Goal: Task Accomplishment & Management: Complete application form

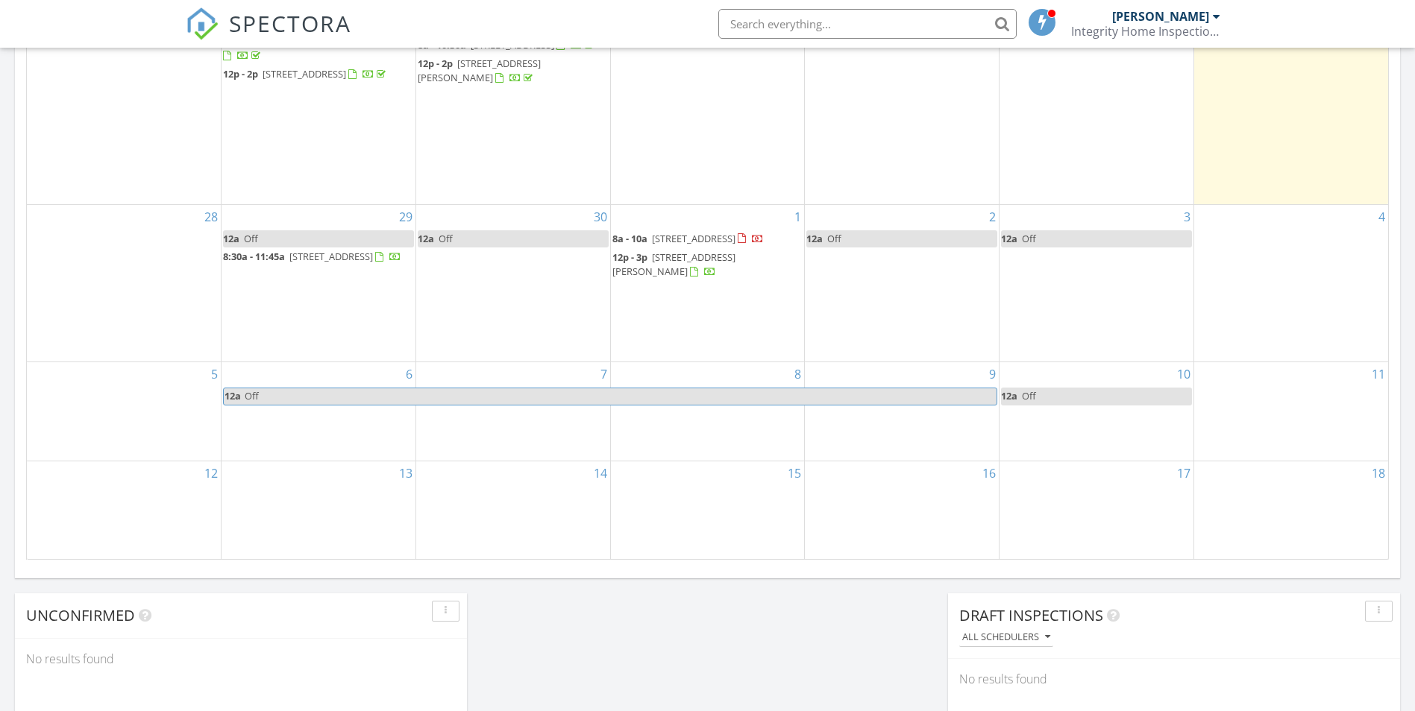
scroll to position [820, 0]
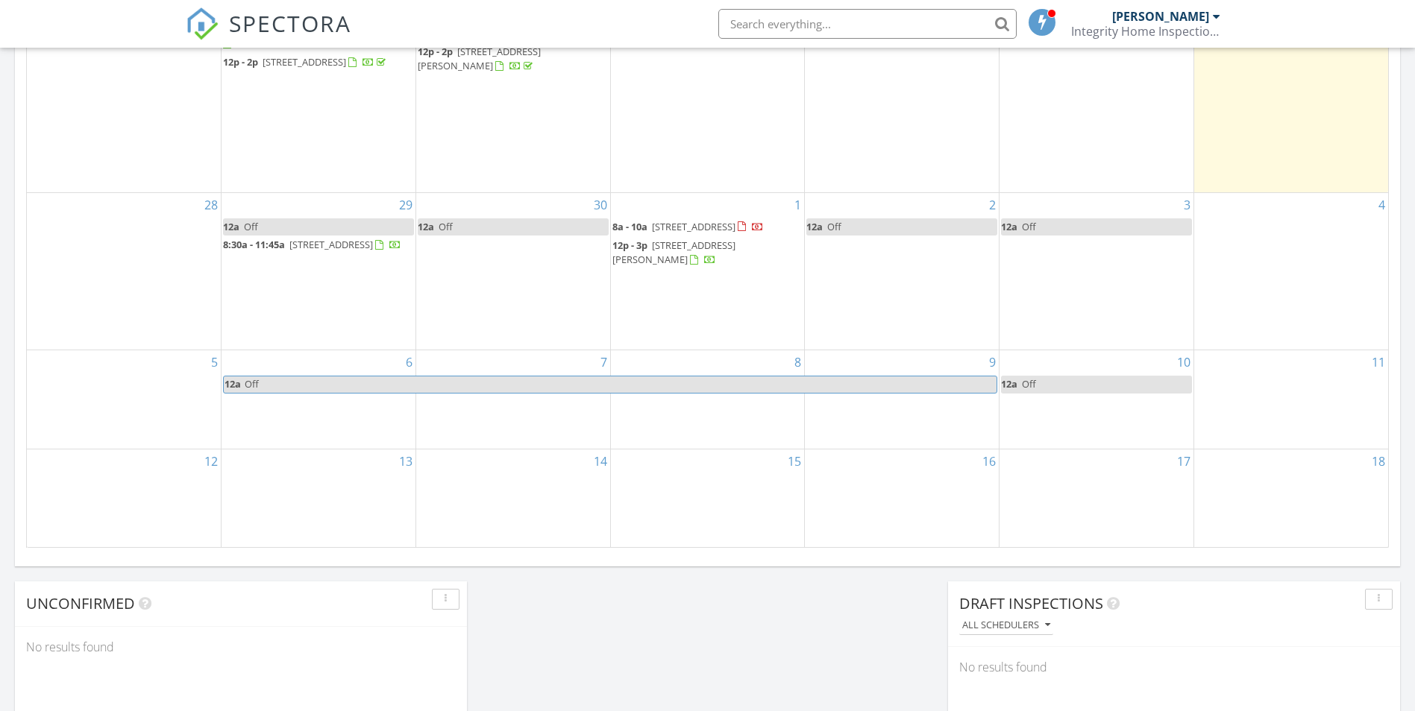
click at [861, 321] on div "2 12a Off" at bounding box center [902, 271] width 194 height 157
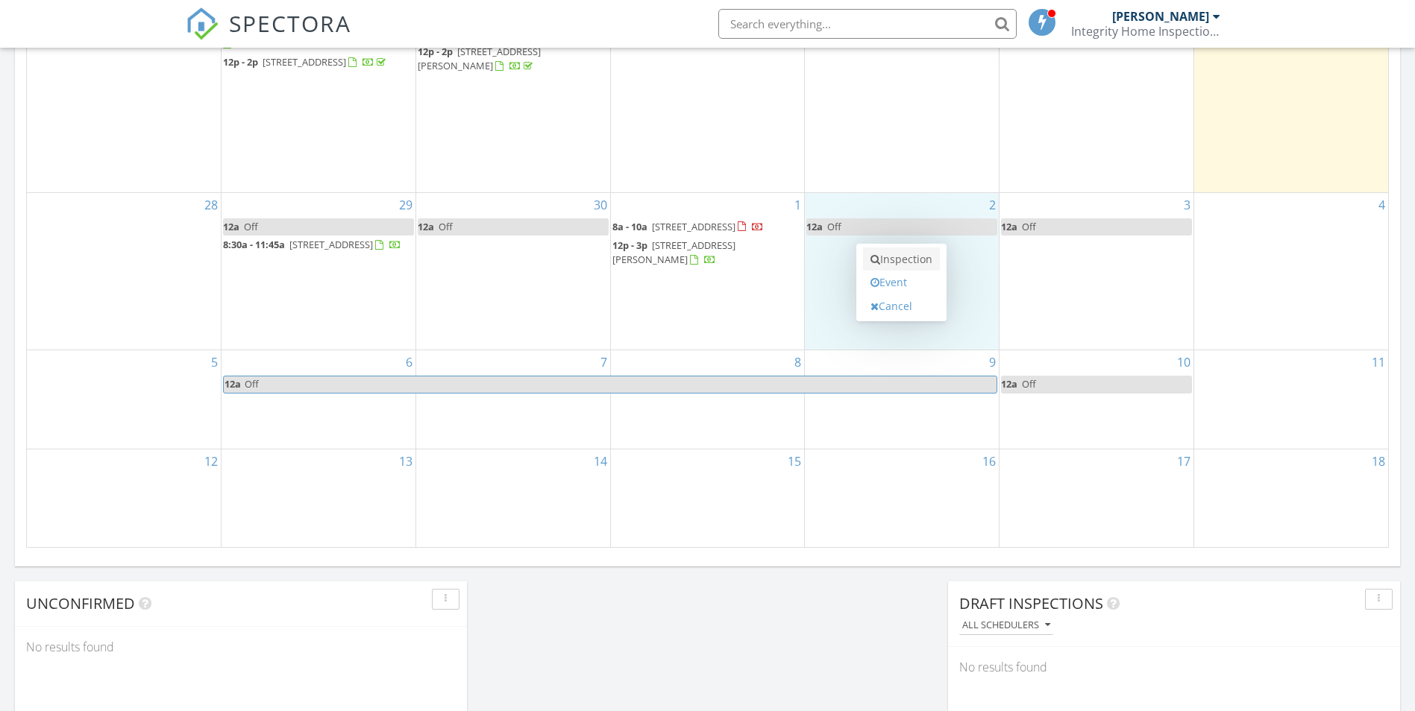
click at [880, 261] on link "Inspection" at bounding box center [901, 260] width 77 height 24
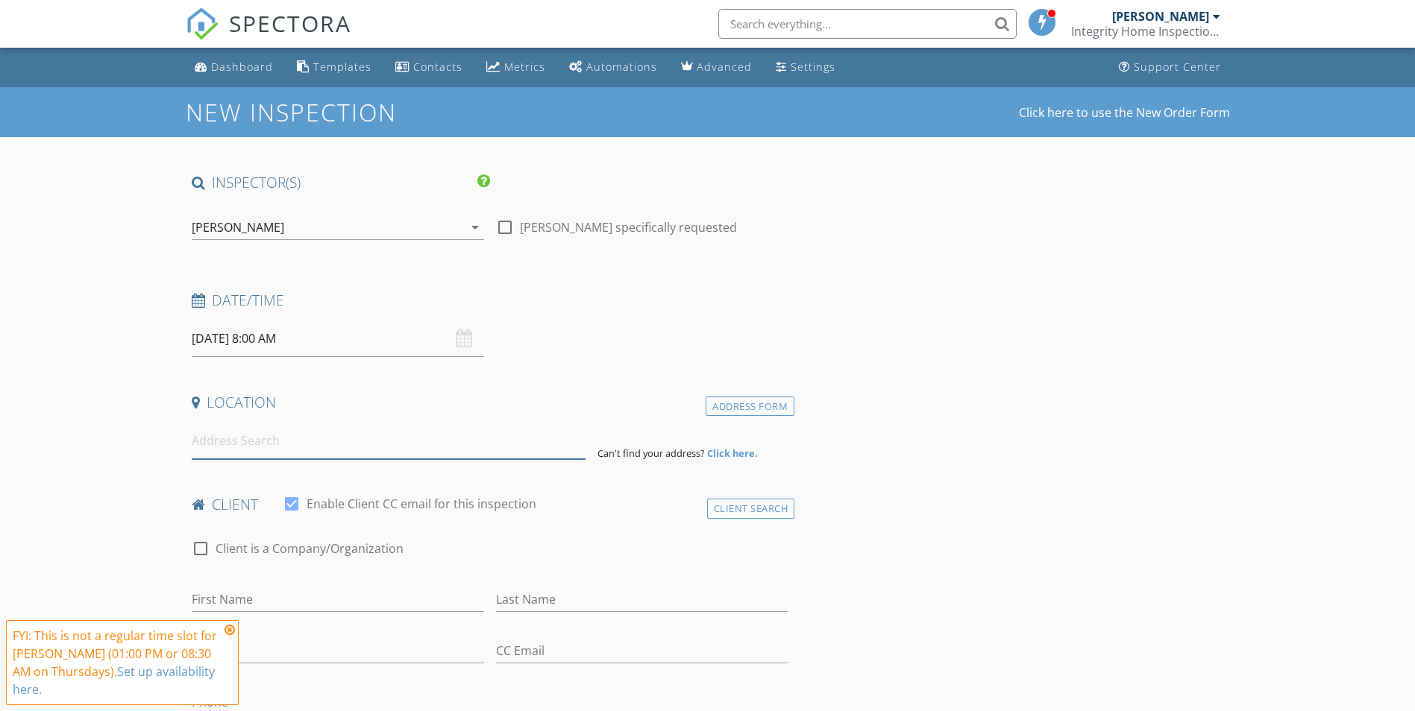
click at [256, 446] on input at bounding box center [389, 441] width 394 height 37
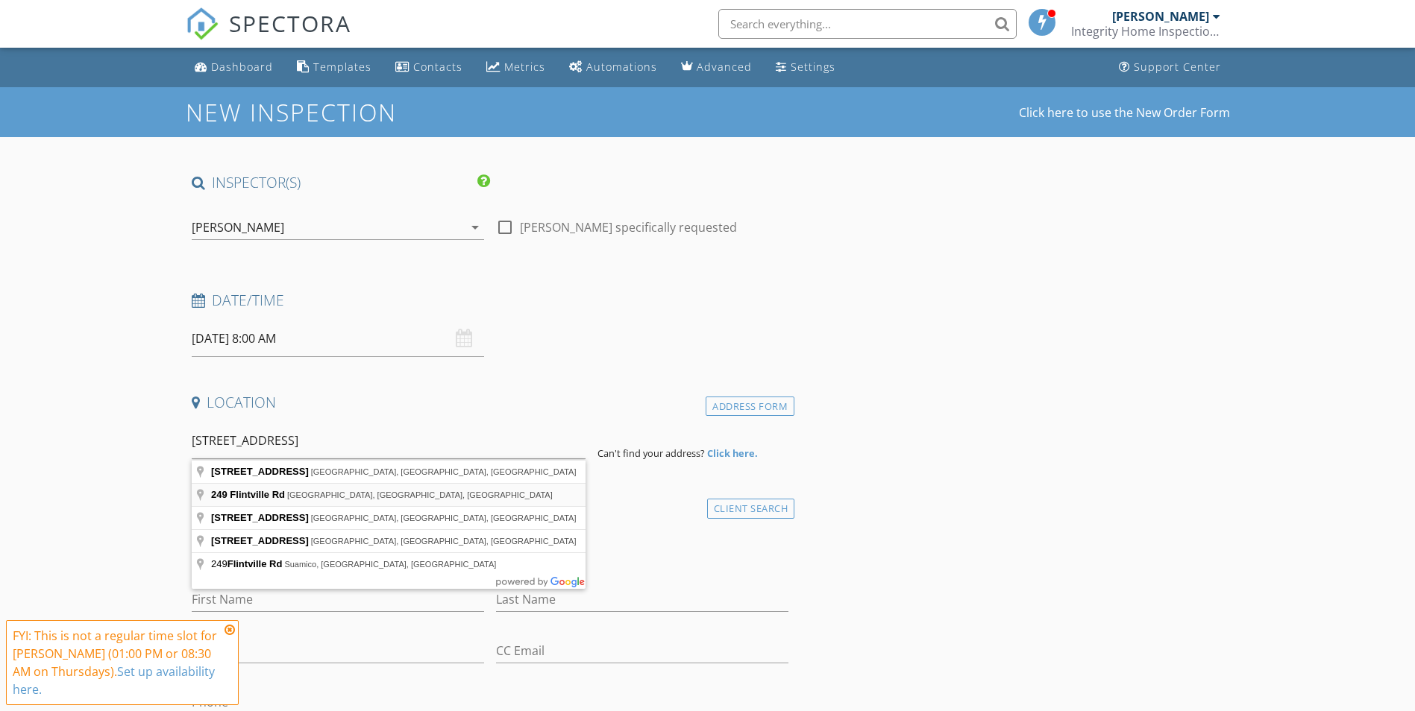
type input "249 Flintville Rd, Flintville, TN, USA"
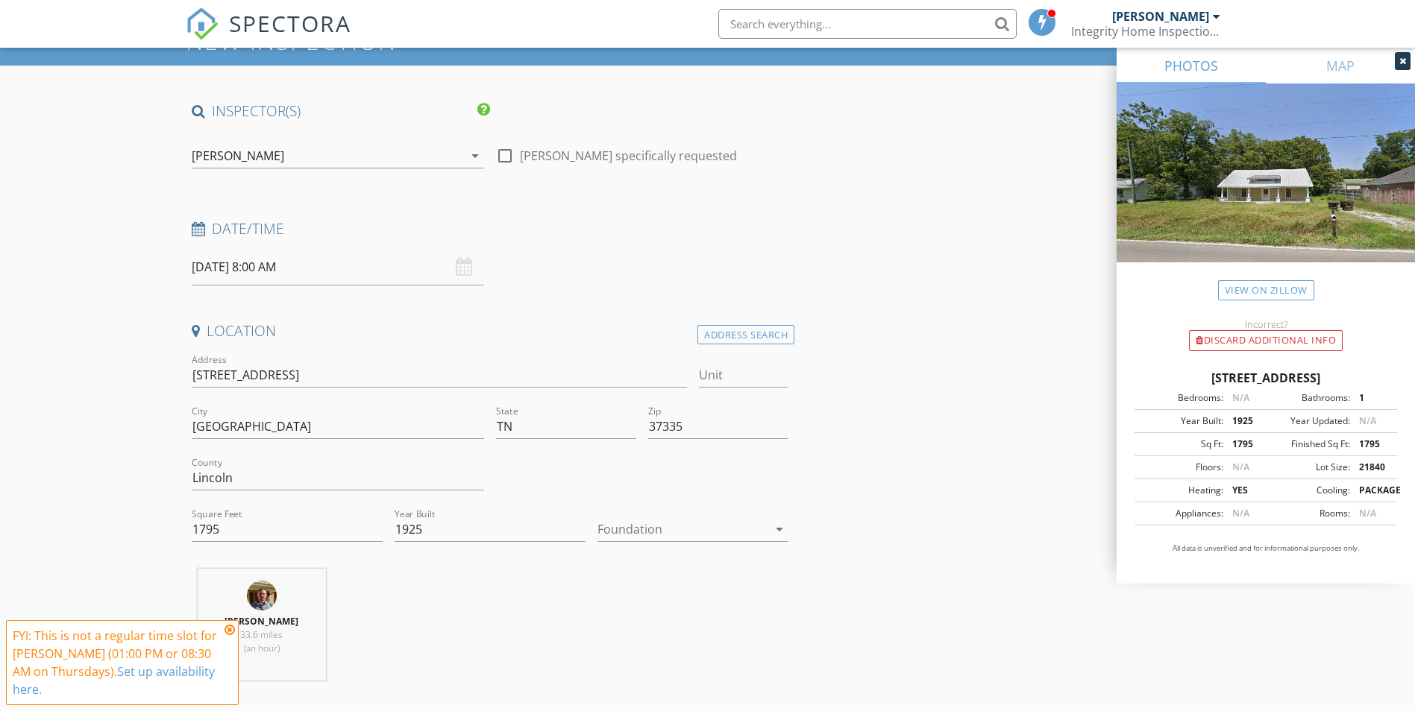
scroll to position [373, 0]
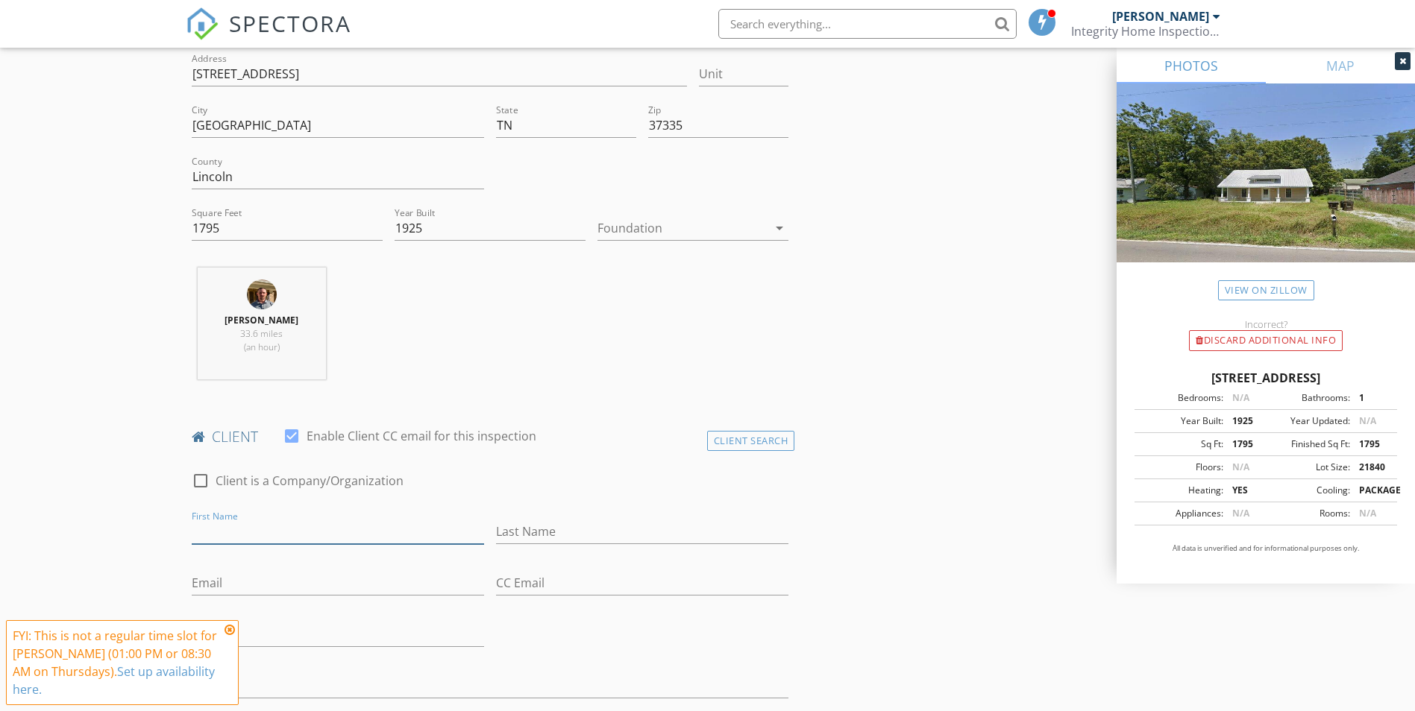
click at [219, 527] on input "First Name" at bounding box center [338, 532] width 292 height 25
type input "Shealyn & Peyton"
click at [548, 515] on div "Last Name" at bounding box center [642, 535] width 292 height 48
click at [565, 527] on input "Last Name" at bounding box center [642, 532] width 292 height 25
type input "[PERSON_NAME]"
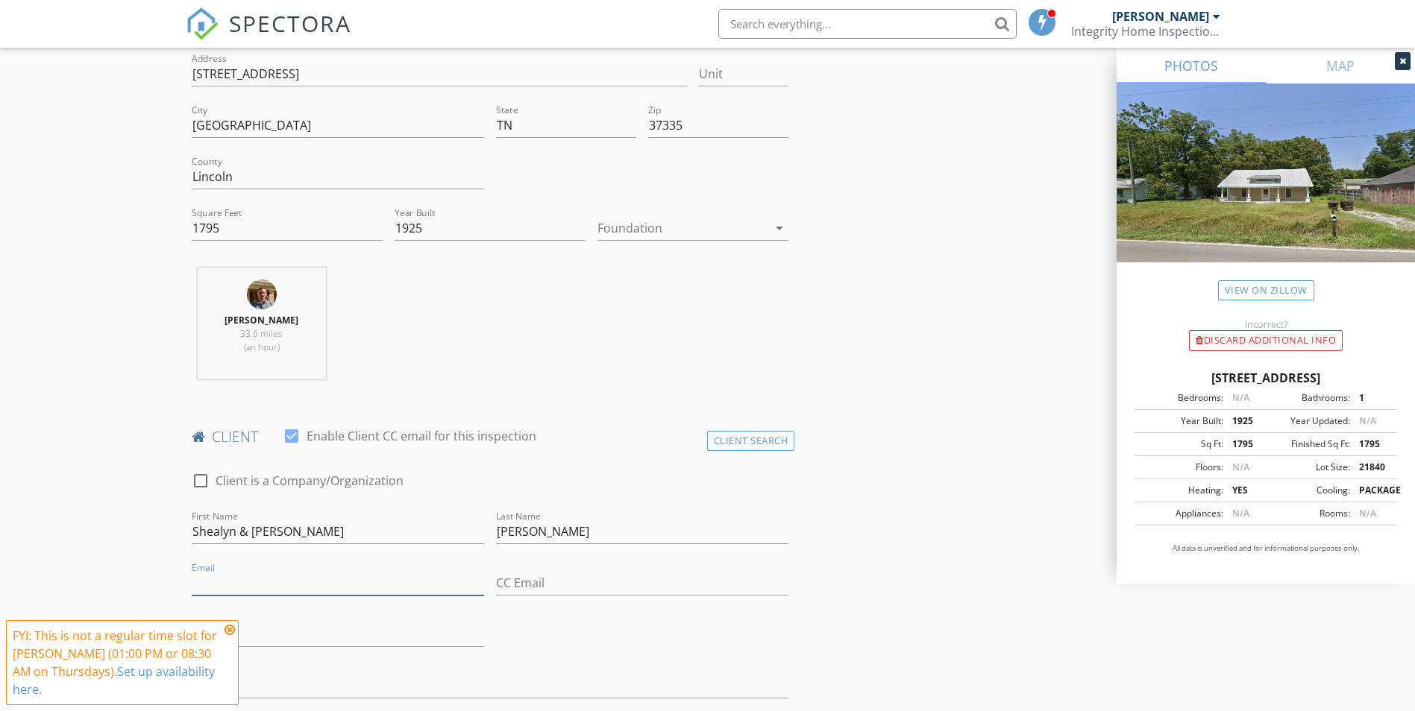
click at [226, 582] on input "Email" at bounding box center [338, 583] width 292 height 25
type input "[EMAIL_ADDRESS][DOMAIN_NAME]"
click at [546, 583] on input "CC Email" at bounding box center [642, 583] width 292 height 25
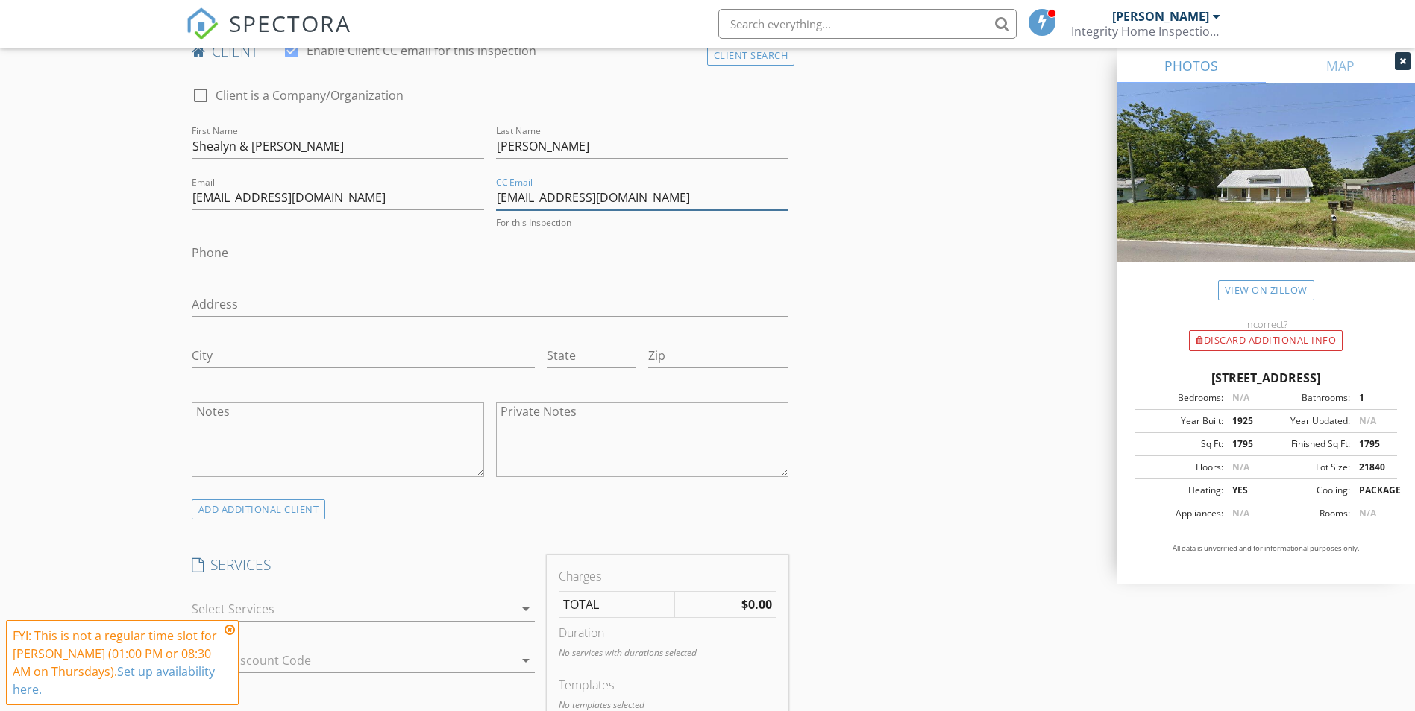
scroll to position [895, 0]
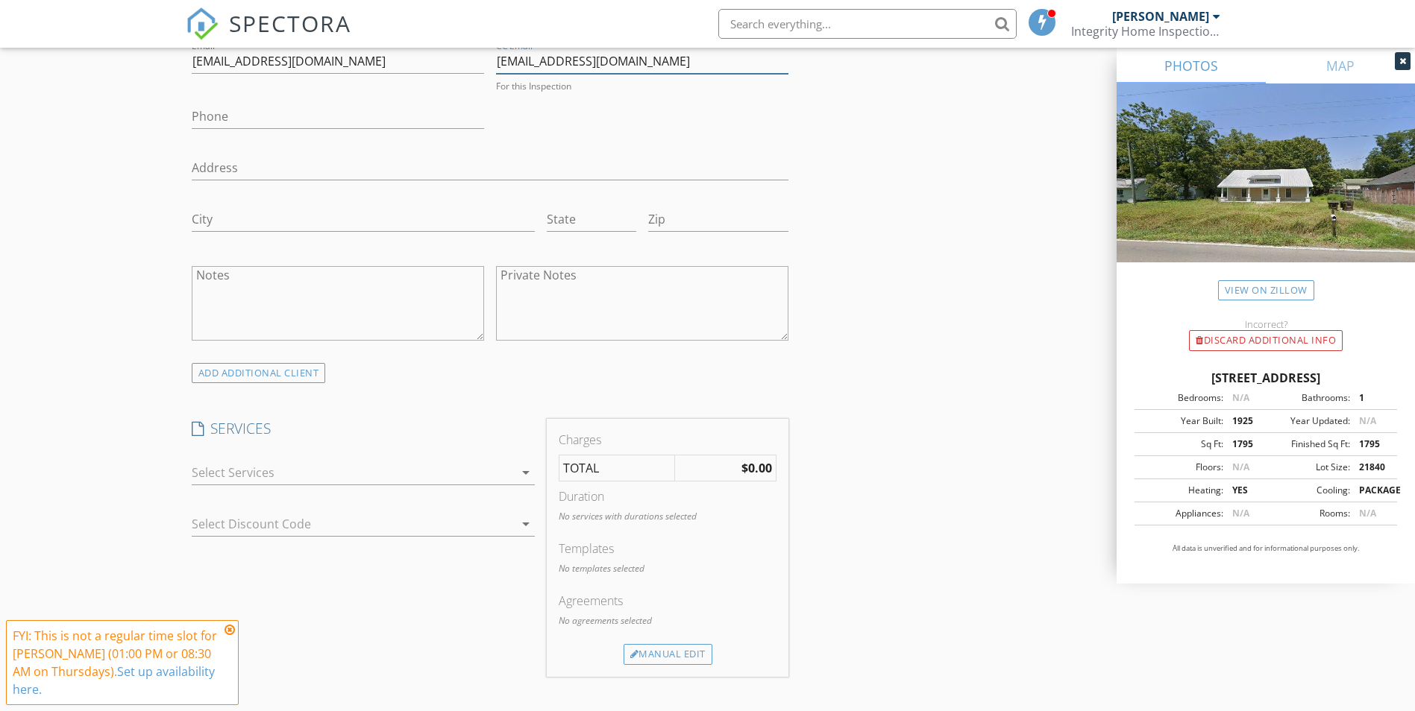
type input "peytont.hargrave2022@gmail.com"
click at [227, 490] on div "arrow_drop_down" at bounding box center [363, 481] width 343 height 40
click at [229, 481] on div at bounding box center [353, 469] width 322 height 24
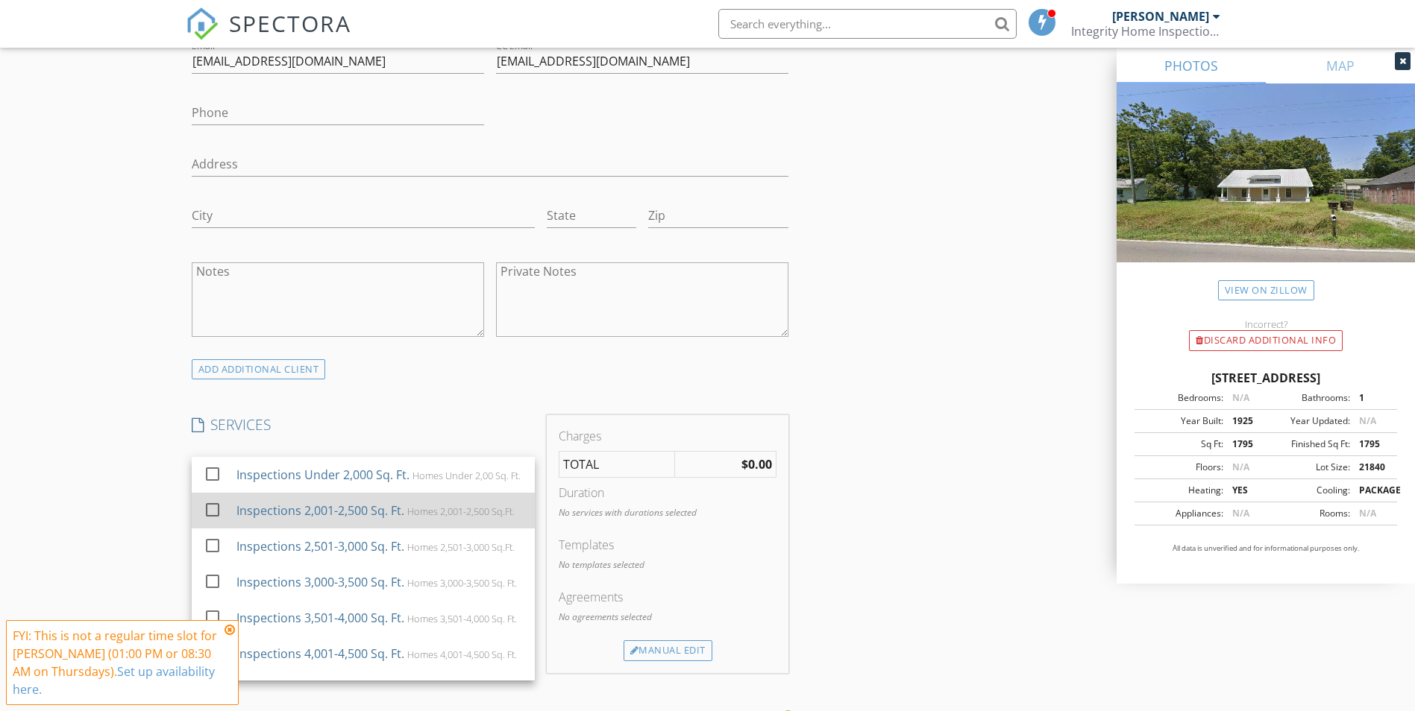
click at [214, 523] on div at bounding box center [212, 509] width 25 height 25
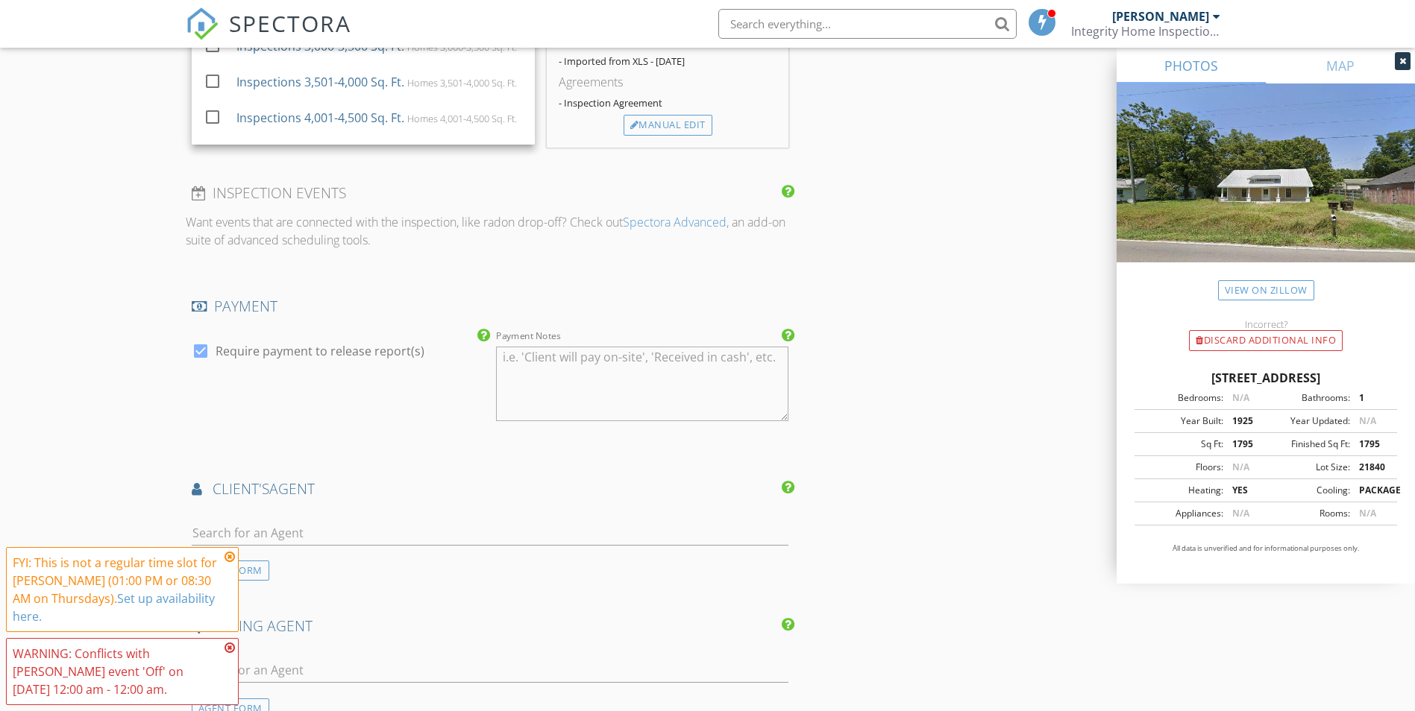
scroll to position [1641, 0]
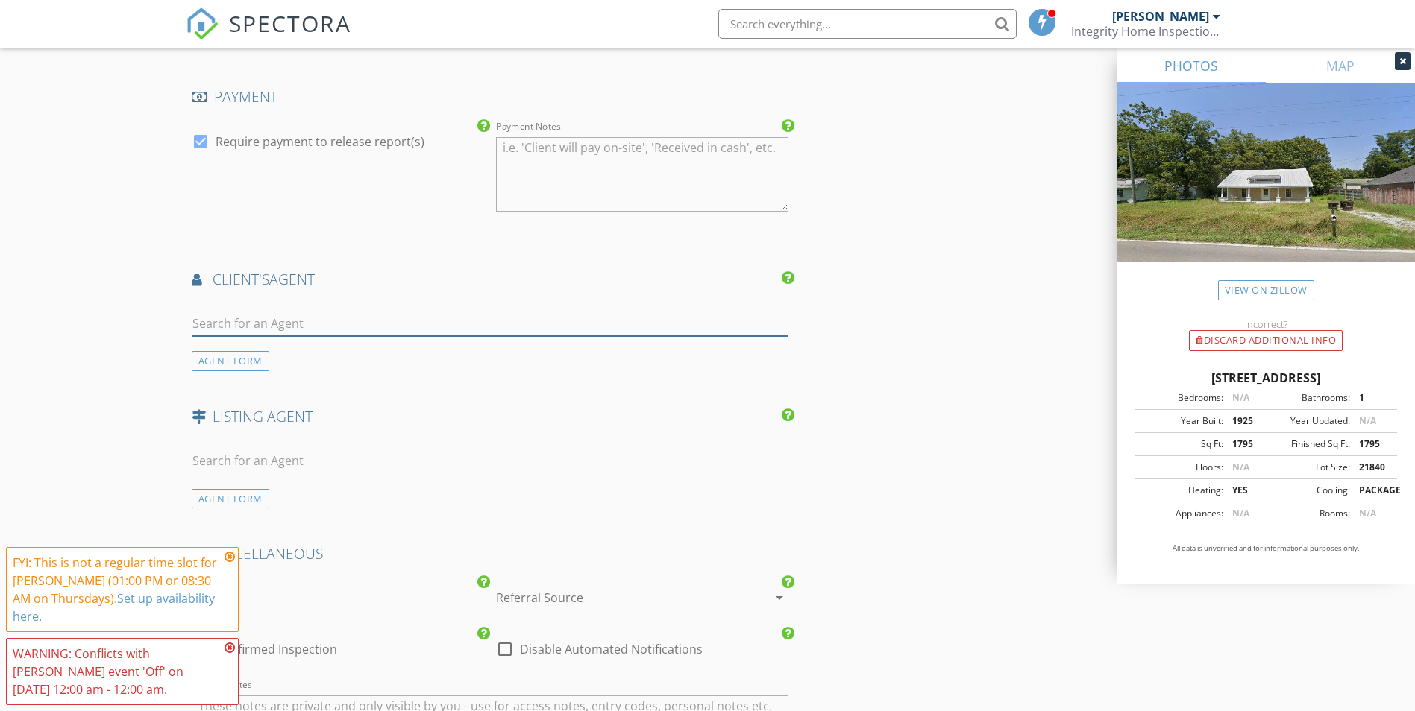
click at [234, 317] on input "text" at bounding box center [490, 324] width 597 height 25
type input "rachel"
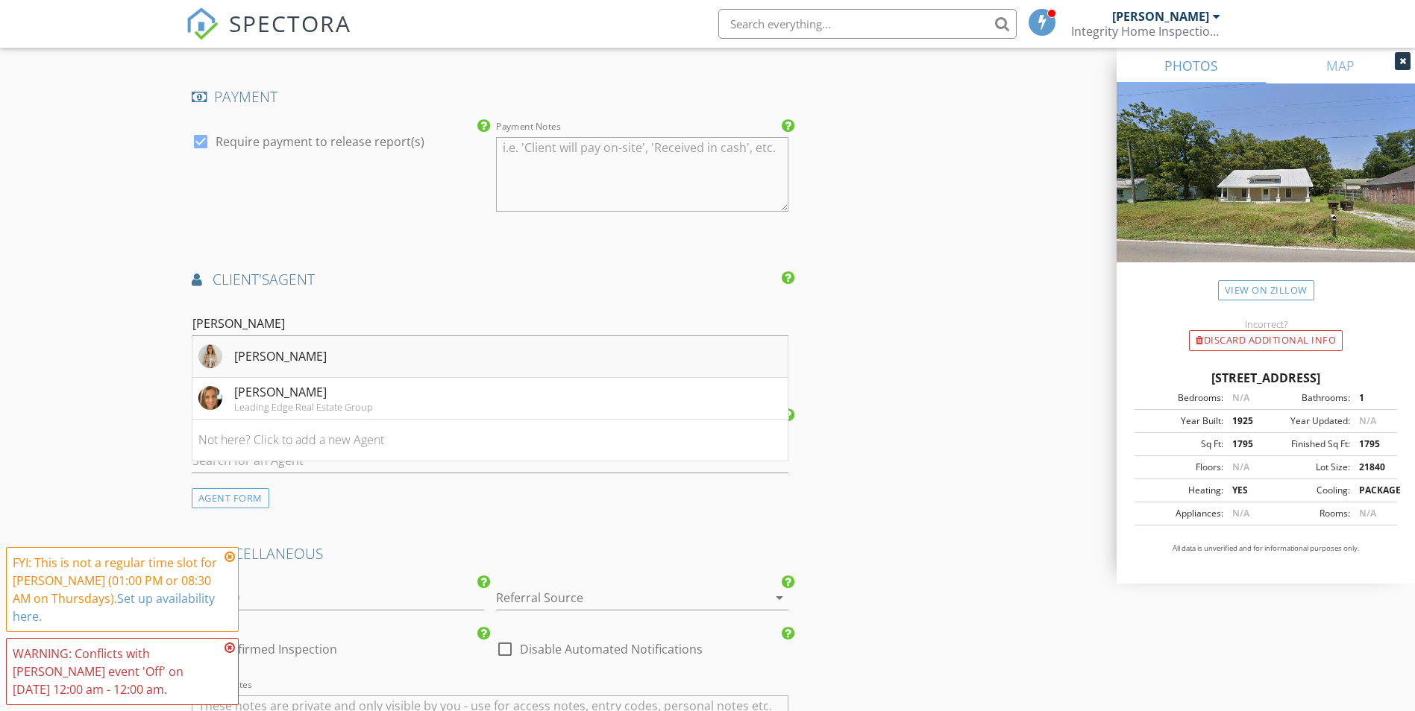
click at [265, 356] on div "[PERSON_NAME]" at bounding box center [280, 357] width 92 height 18
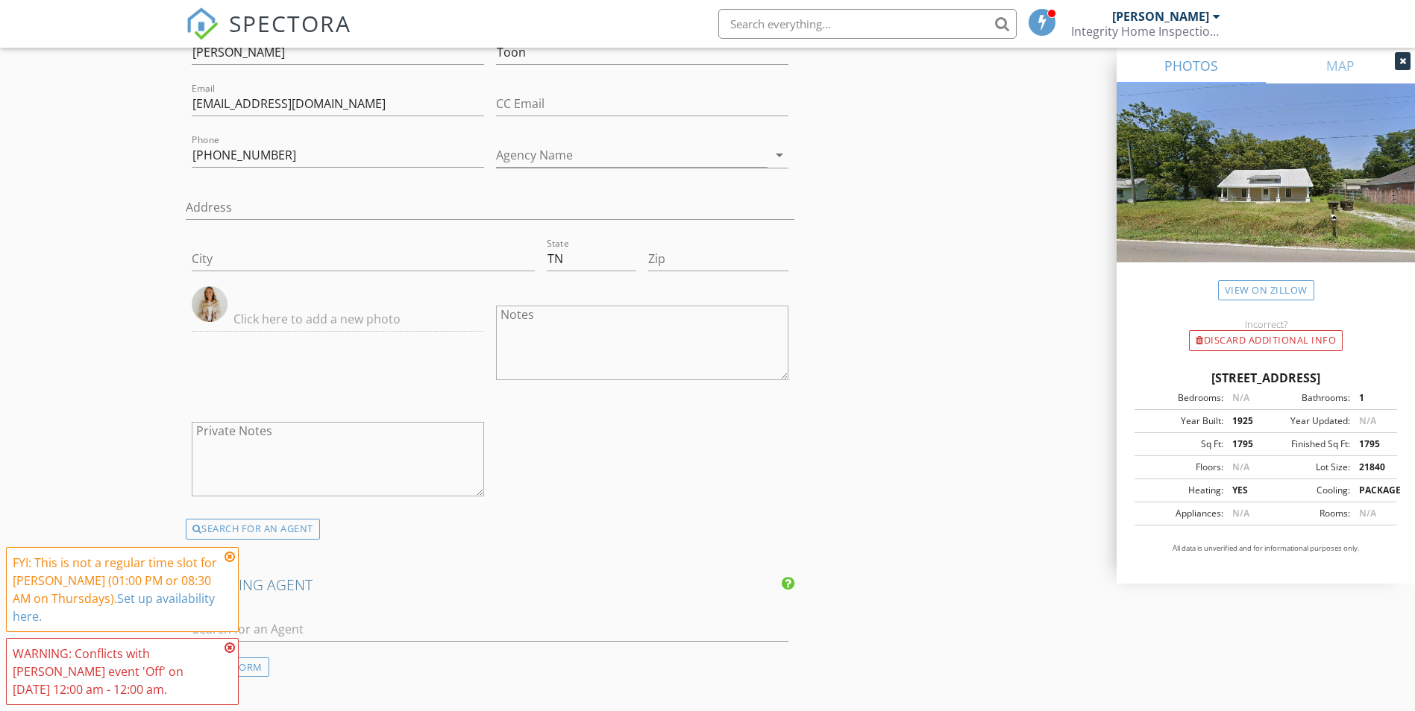
scroll to position [1939, 0]
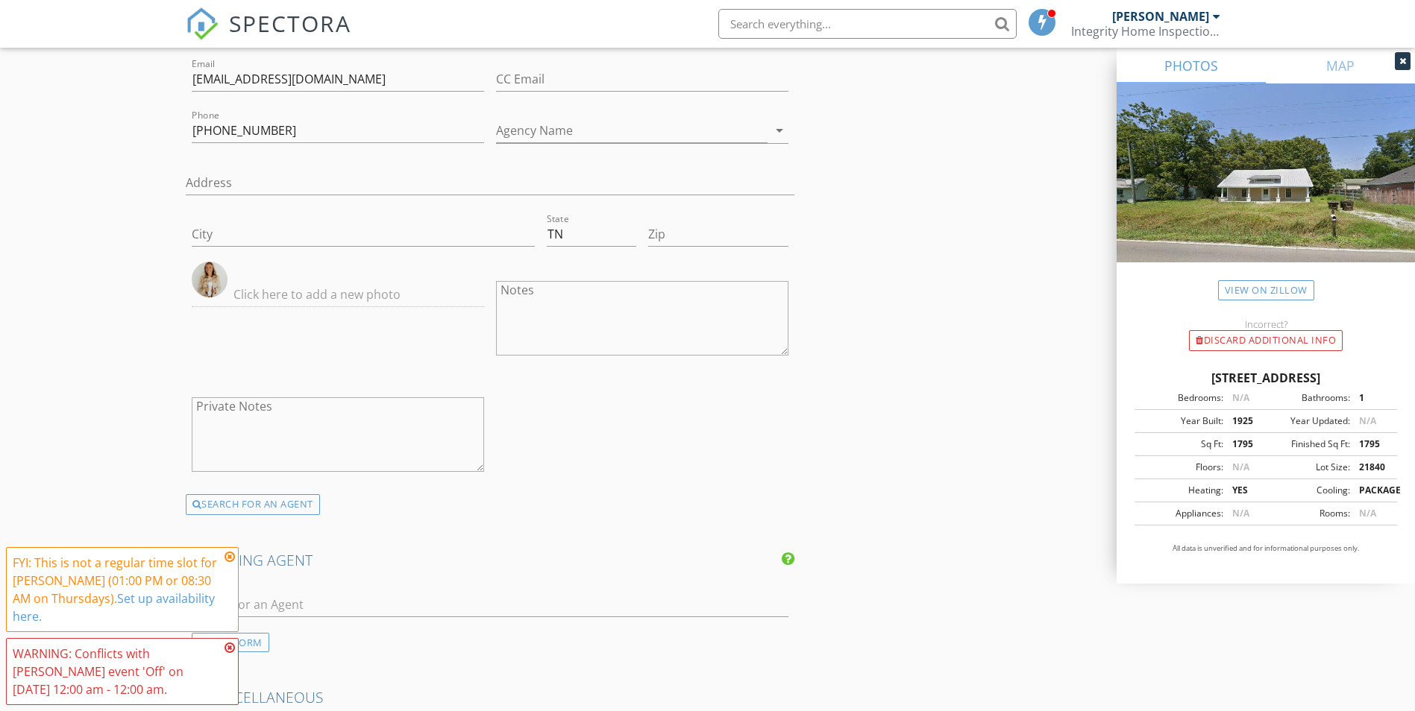
click at [227, 556] on icon at bounding box center [229, 557] width 10 height 12
click at [233, 649] on icon at bounding box center [229, 648] width 10 height 12
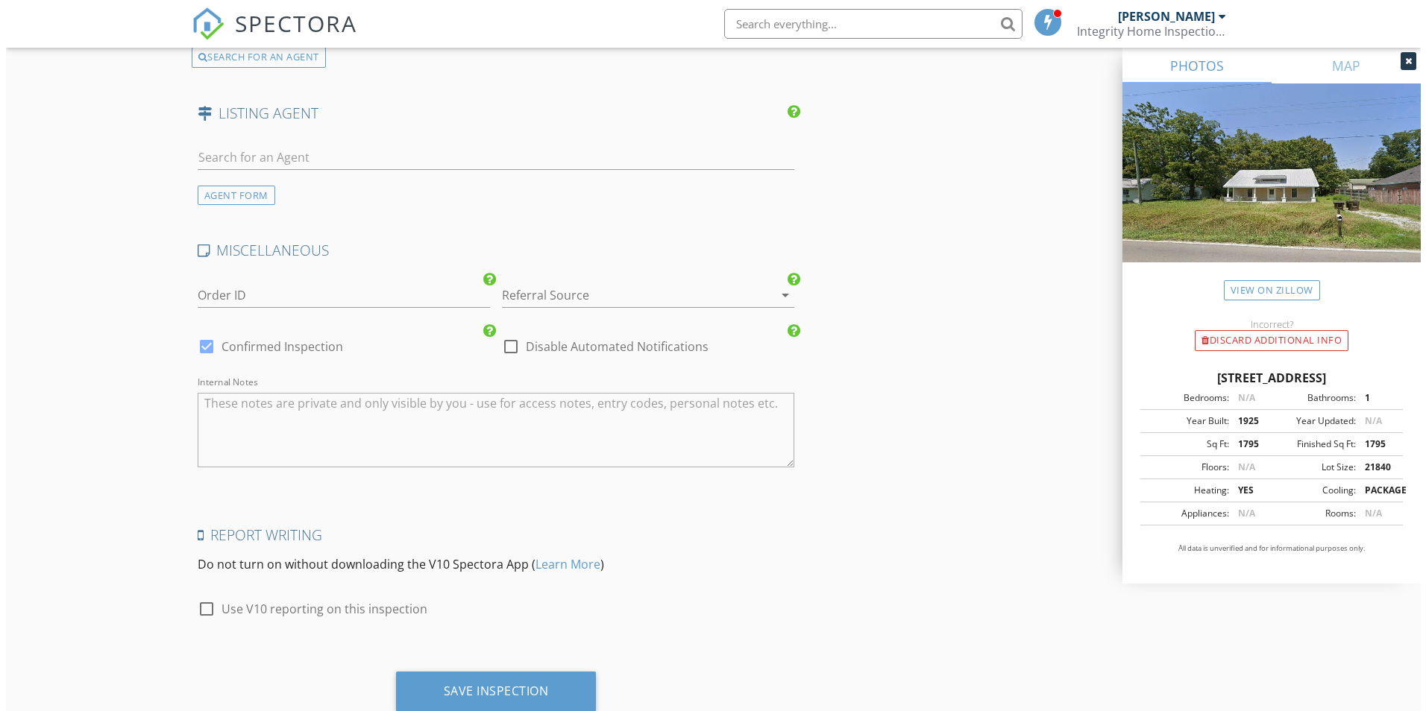
scroll to position [2434, 0]
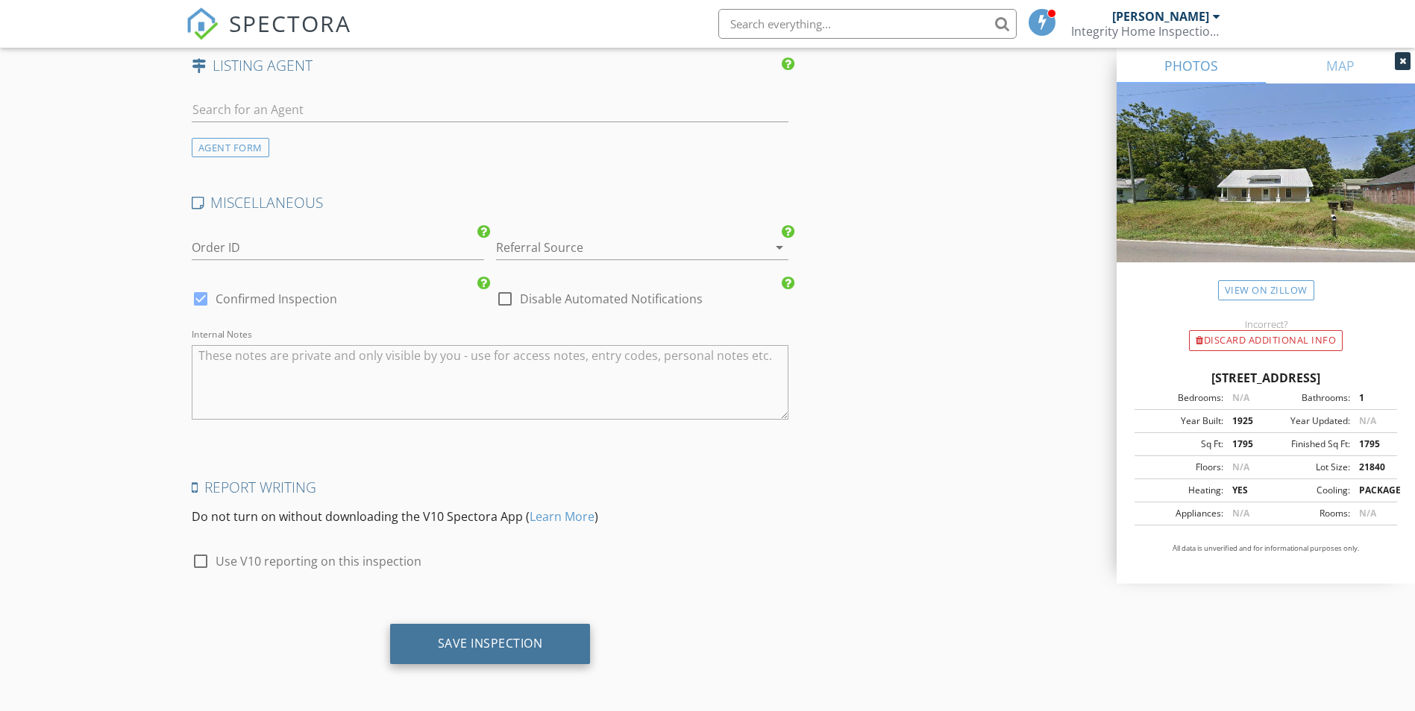
click at [482, 638] on div "Save Inspection" at bounding box center [490, 643] width 105 height 15
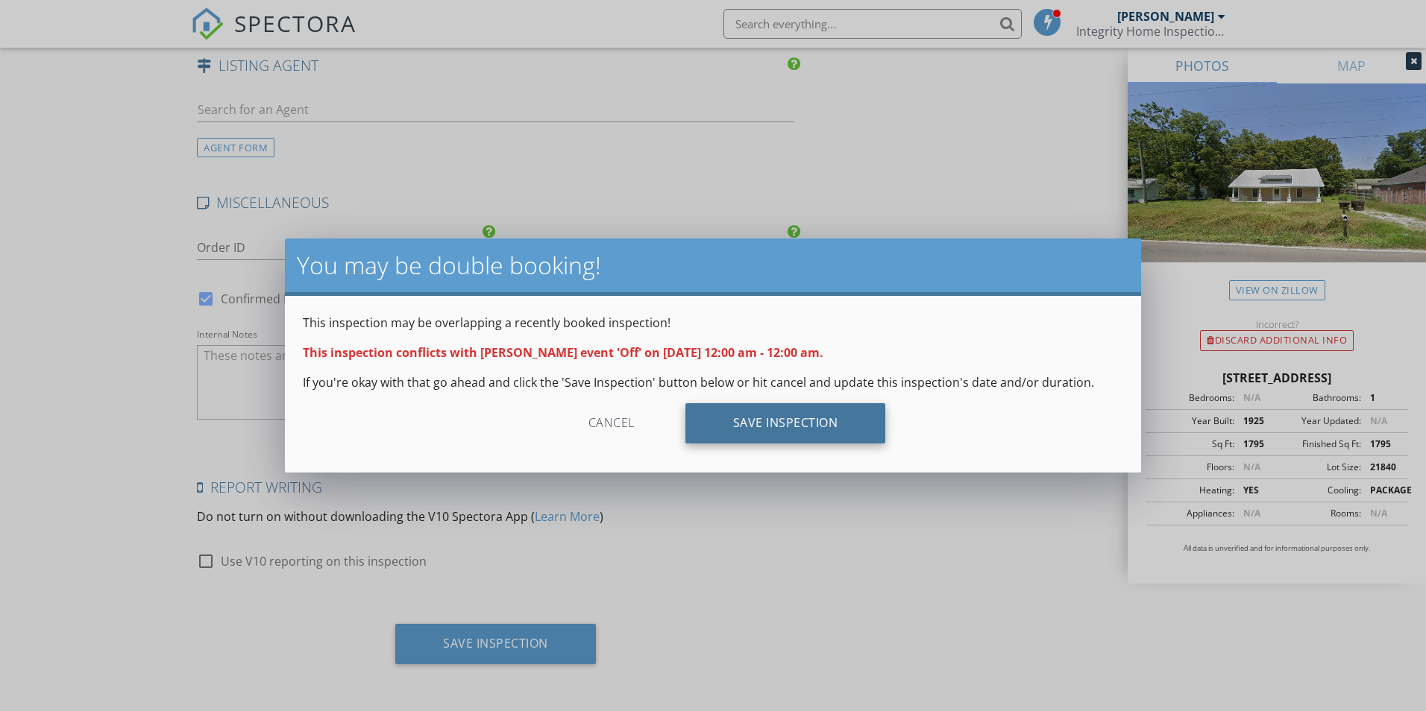
click at [771, 433] on div "Save Inspection" at bounding box center [785, 423] width 201 height 40
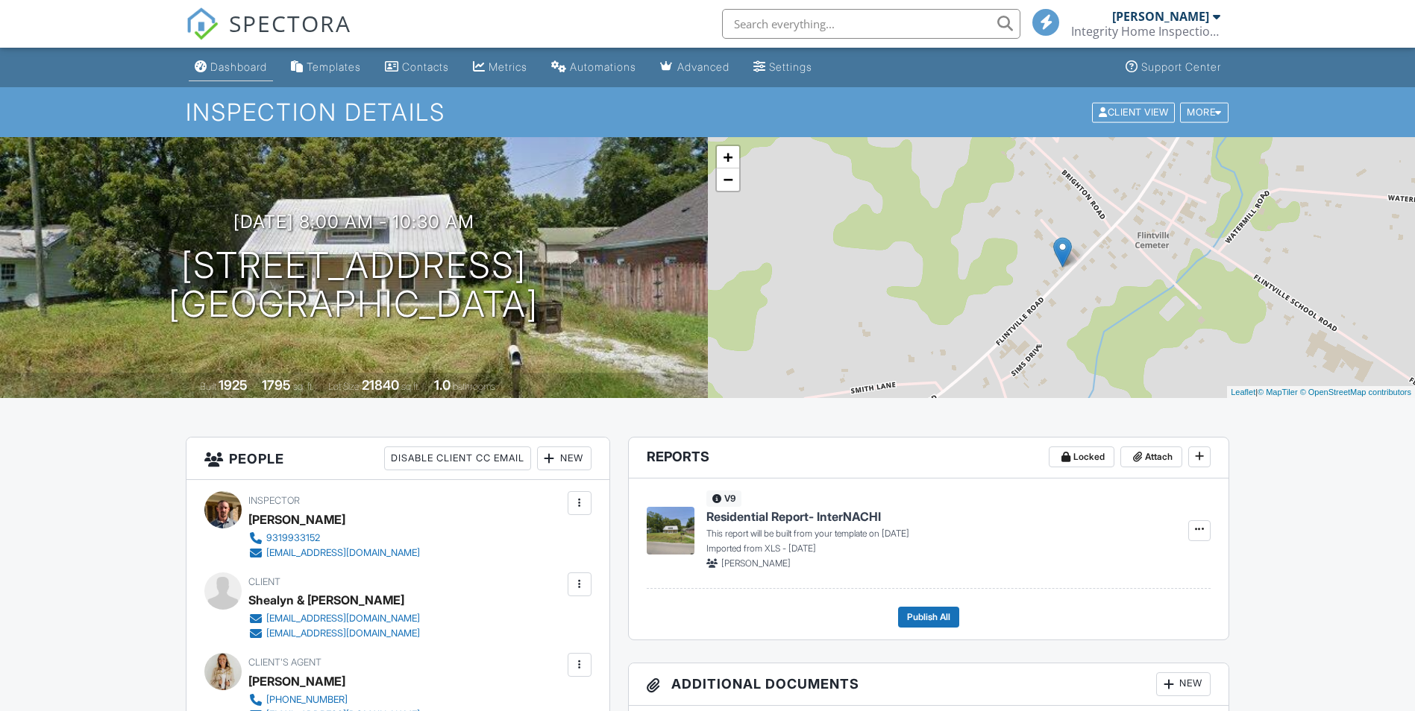
click at [248, 71] on div "Dashboard" at bounding box center [238, 66] width 57 height 13
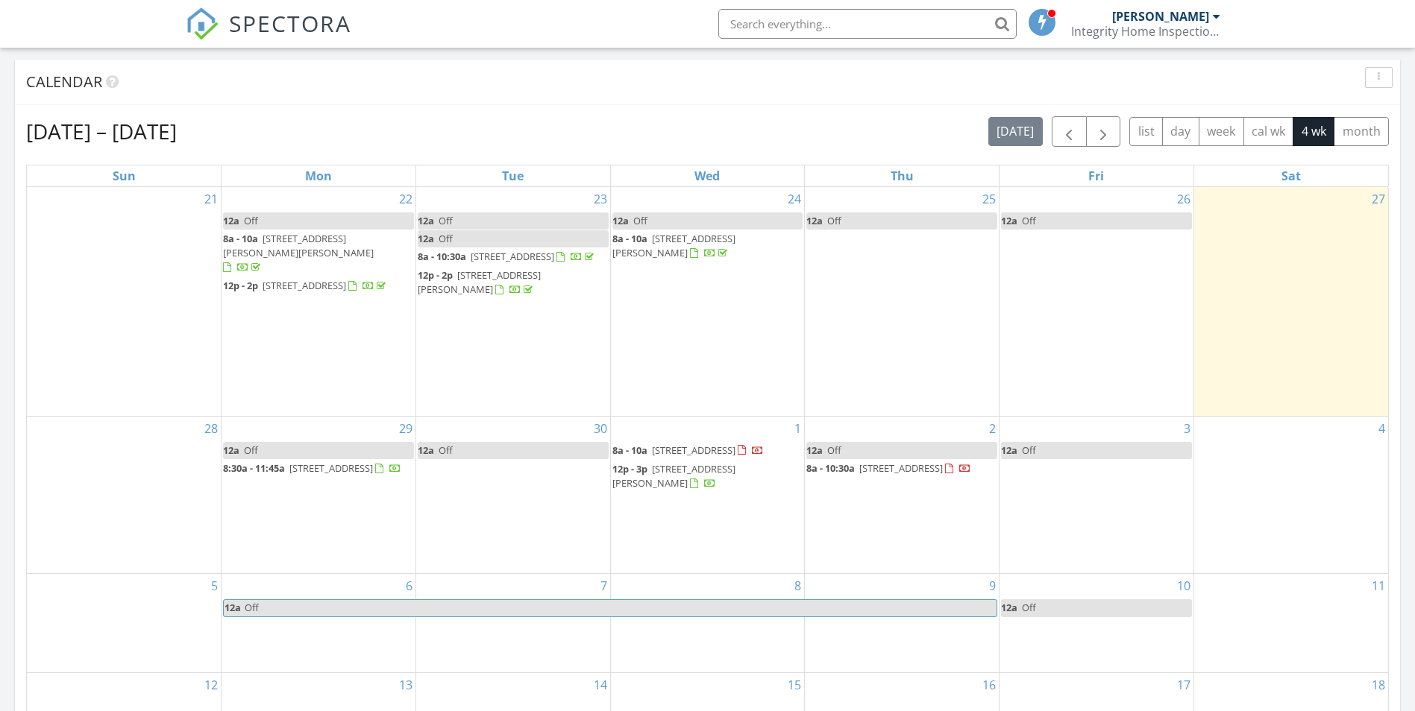
scroll to position [671, 0]
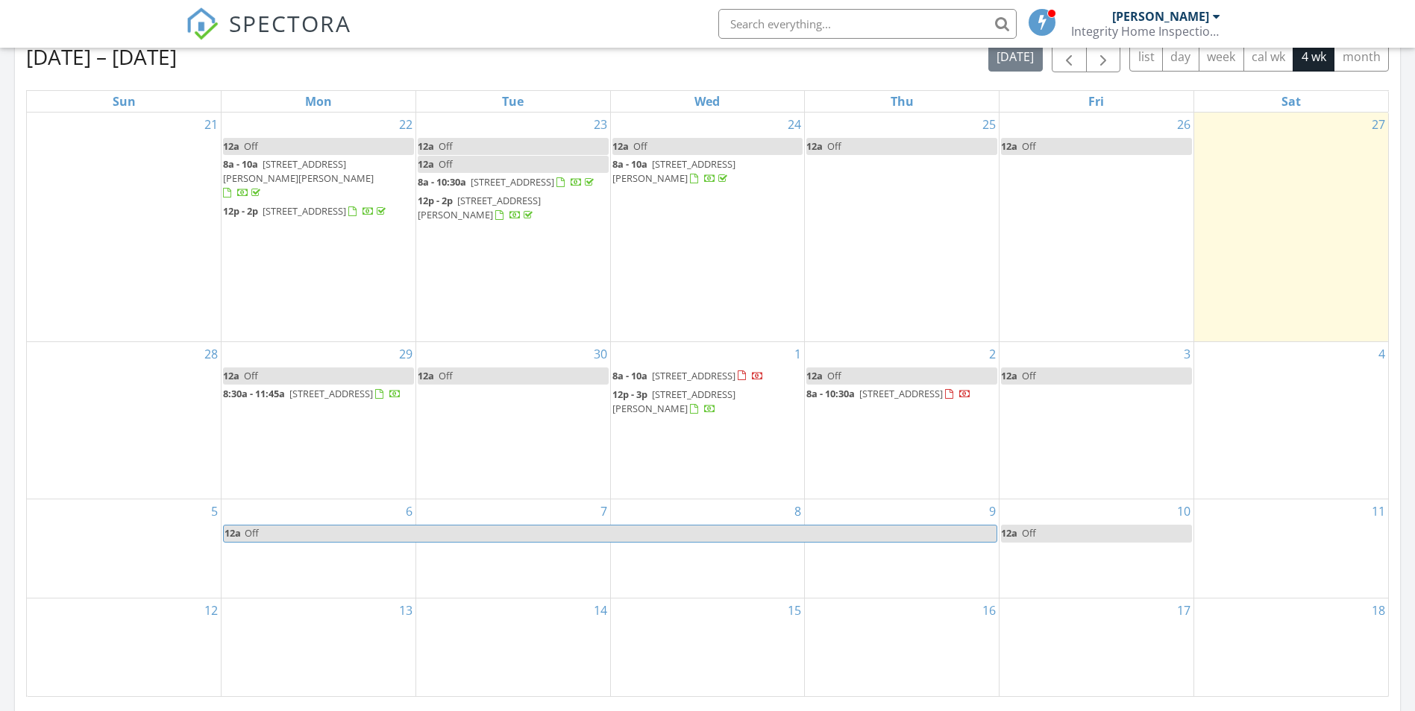
click at [892, 477] on div "2 12a Off 8a - 10:30a [STREET_ADDRESS]" at bounding box center [902, 420] width 194 height 157
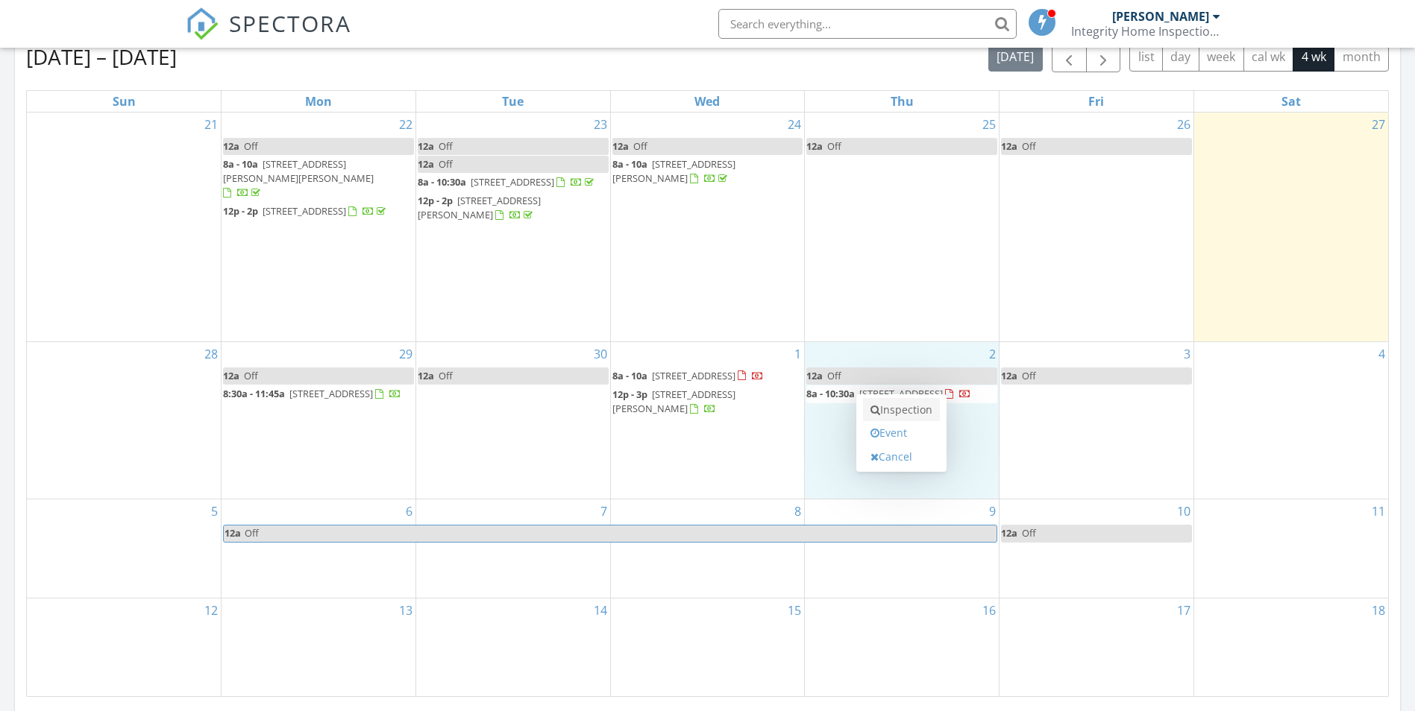
click at [886, 412] on link "Inspection" at bounding box center [901, 410] width 77 height 24
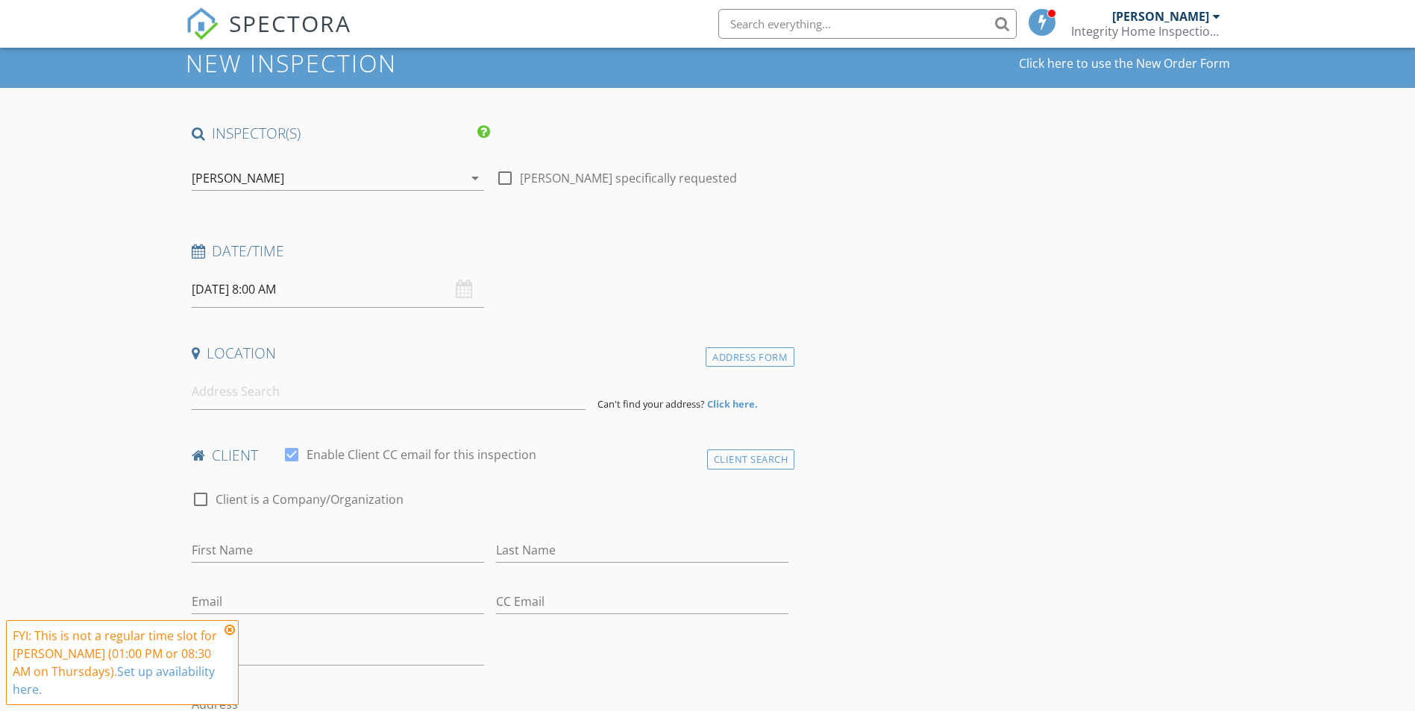
scroll to position [149, 0]
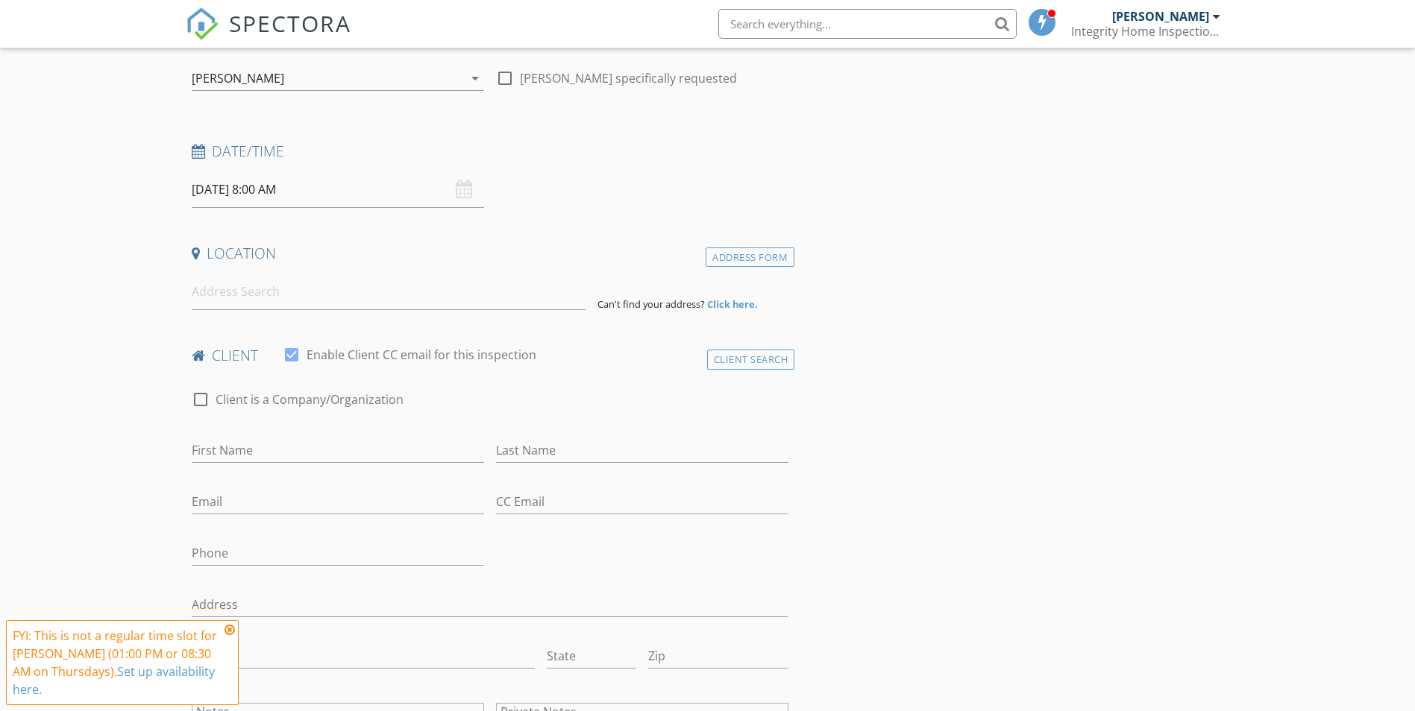
click at [308, 191] on input "[DATE] 8:00 AM" at bounding box center [338, 190] width 292 height 37
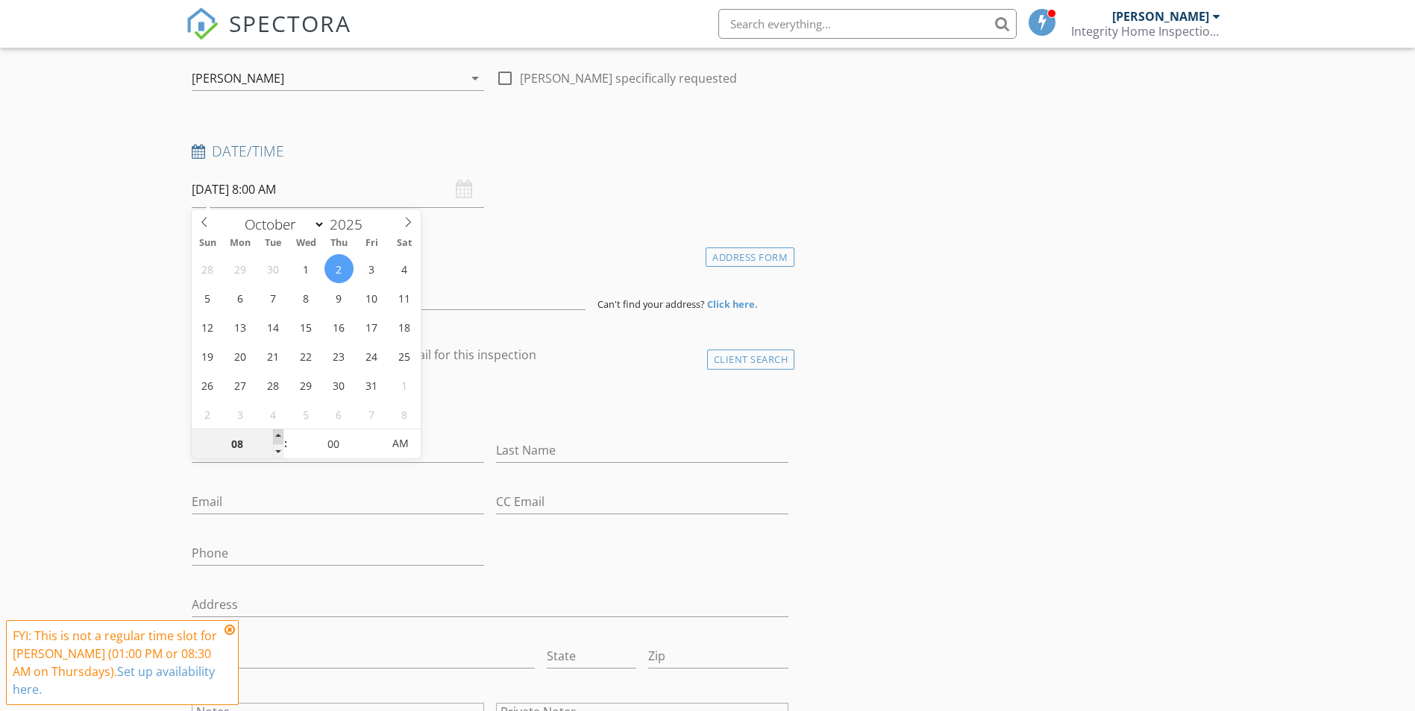
type input "09"
type input "[DATE] 9:00 AM"
click at [282, 432] on span at bounding box center [278, 437] width 10 height 15
type input "10"
type input "[DATE] 10:00 AM"
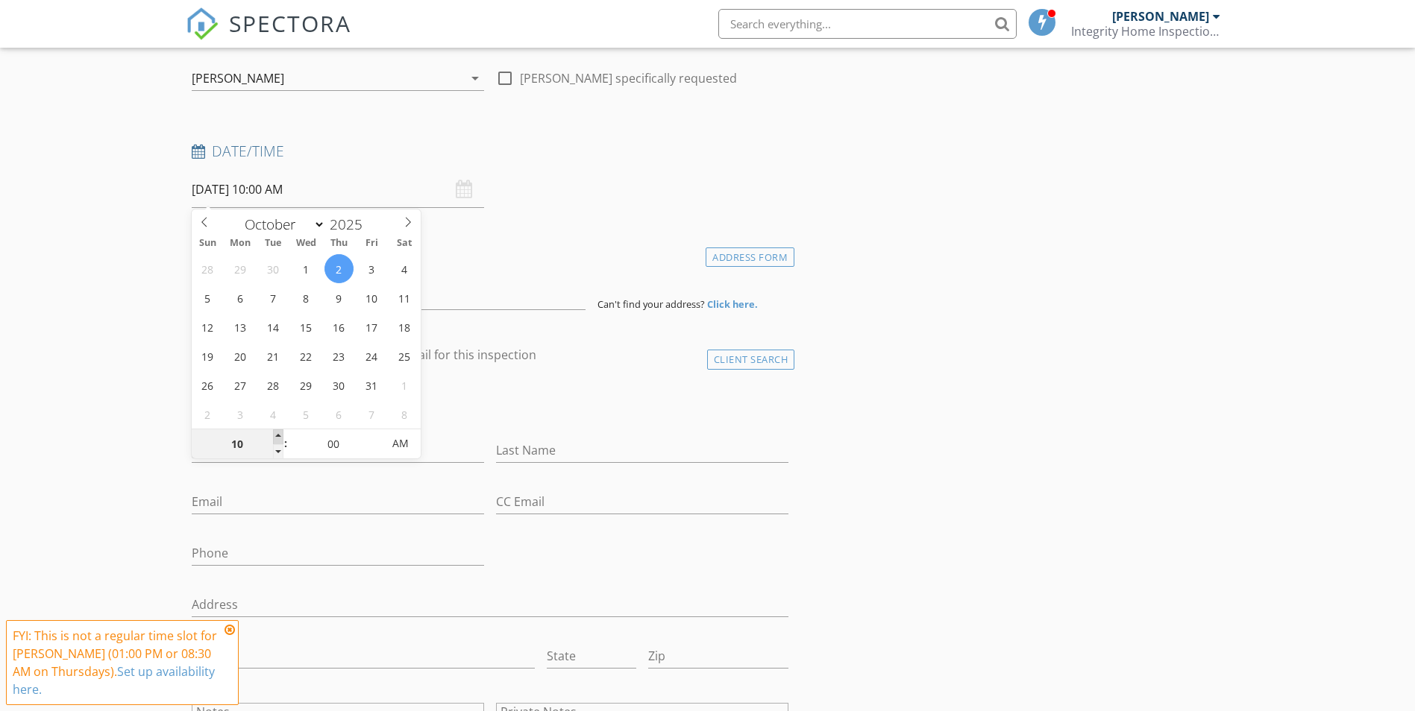
click at [282, 432] on span at bounding box center [278, 437] width 10 height 15
type input "05"
type input "[DATE] 10:05 AM"
click at [378, 431] on span at bounding box center [374, 437] width 10 height 15
type input "10"
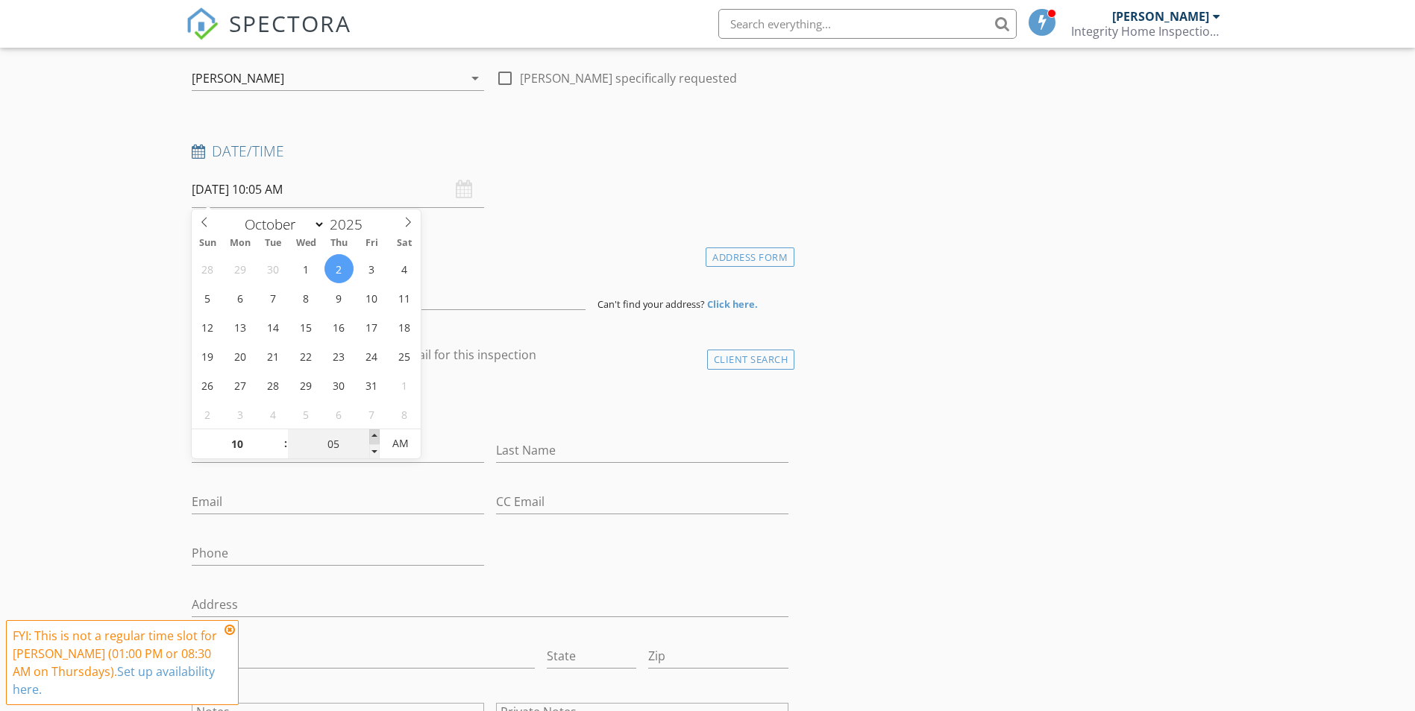
type input "[DATE] 10:10 AM"
click at [378, 431] on span at bounding box center [374, 437] width 10 height 15
type input "15"
type input "[DATE] 10:15 AM"
click at [378, 431] on span at bounding box center [374, 437] width 10 height 15
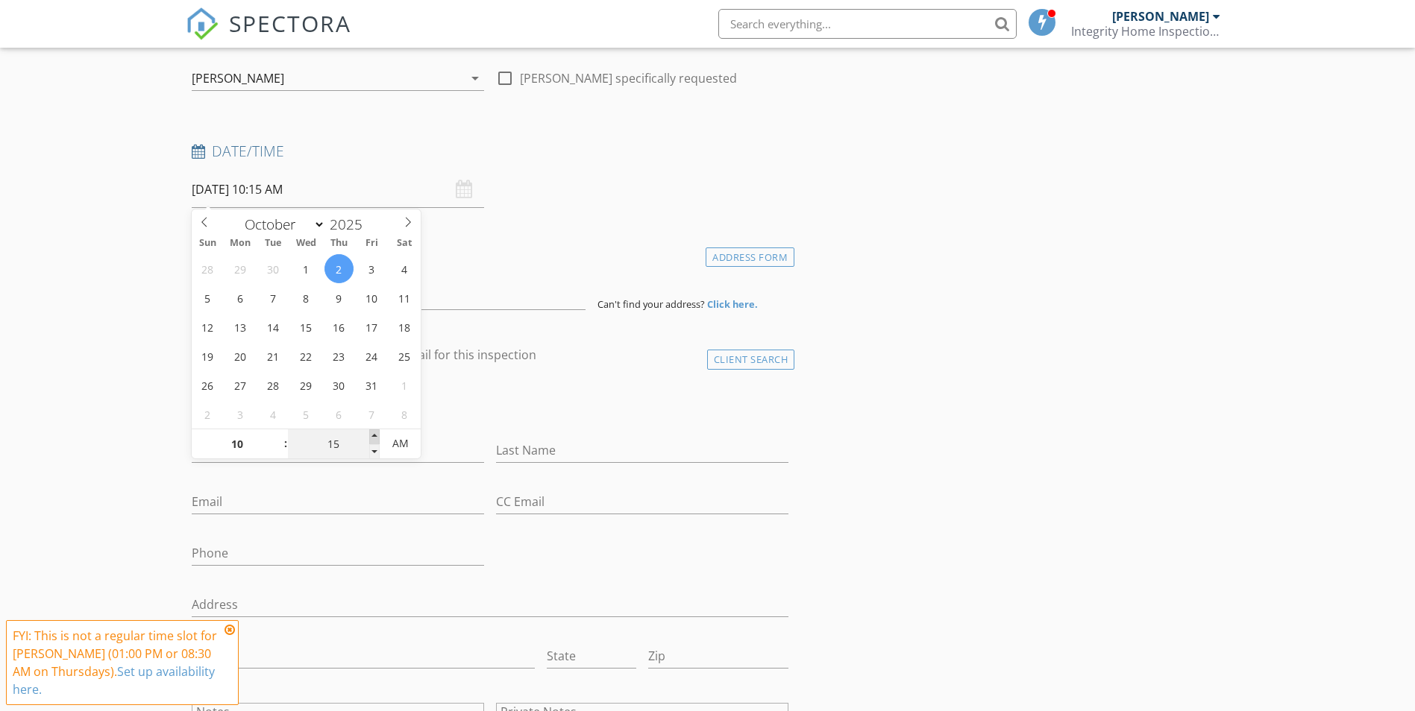
type input "20"
type input "[DATE] 10:20 AM"
click at [378, 431] on span at bounding box center [374, 437] width 10 height 15
type input "25"
type input "[DATE] 10:25 AM"
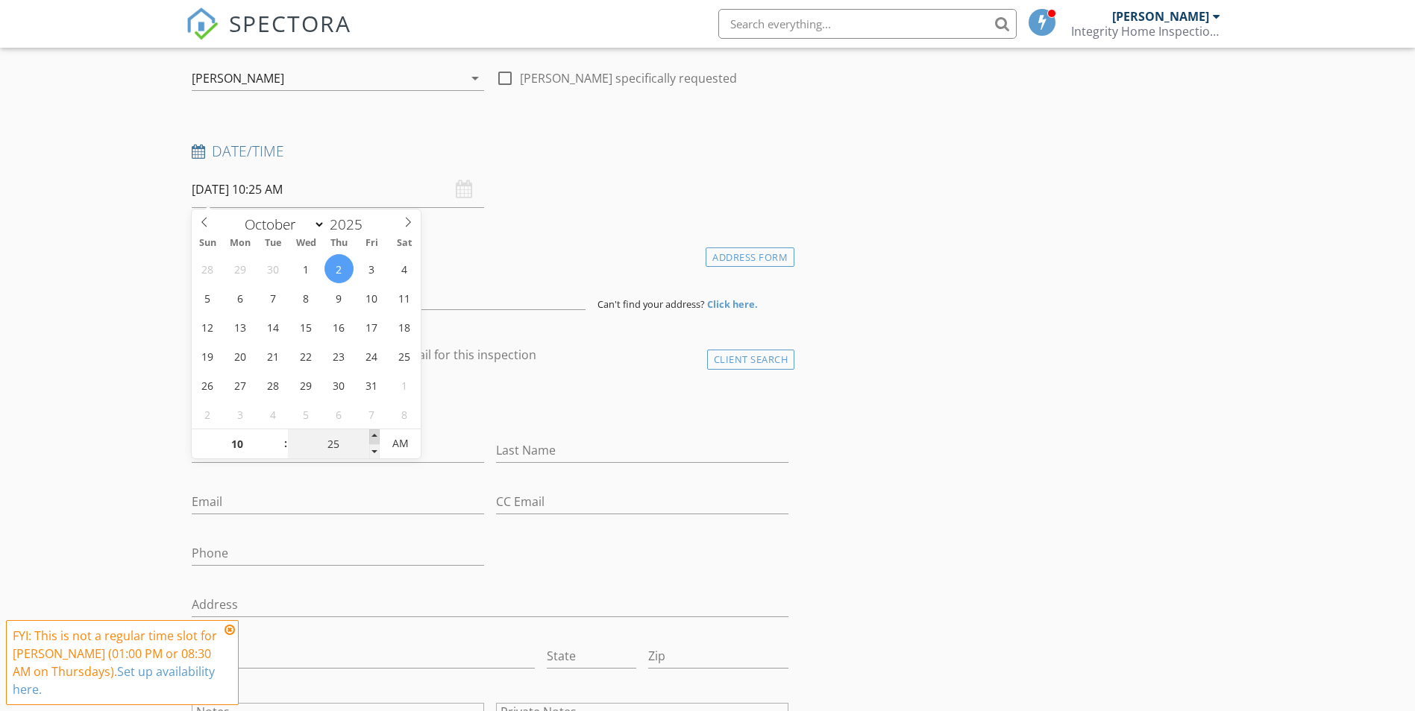
click at [378, 431] on span at bounding box center [374, 437] width 10 height 15
type input "30"
type input "[DATE] 10:30 AM"
click at [377, 431] on span at bounding box center [374, 437] width 10 height 15
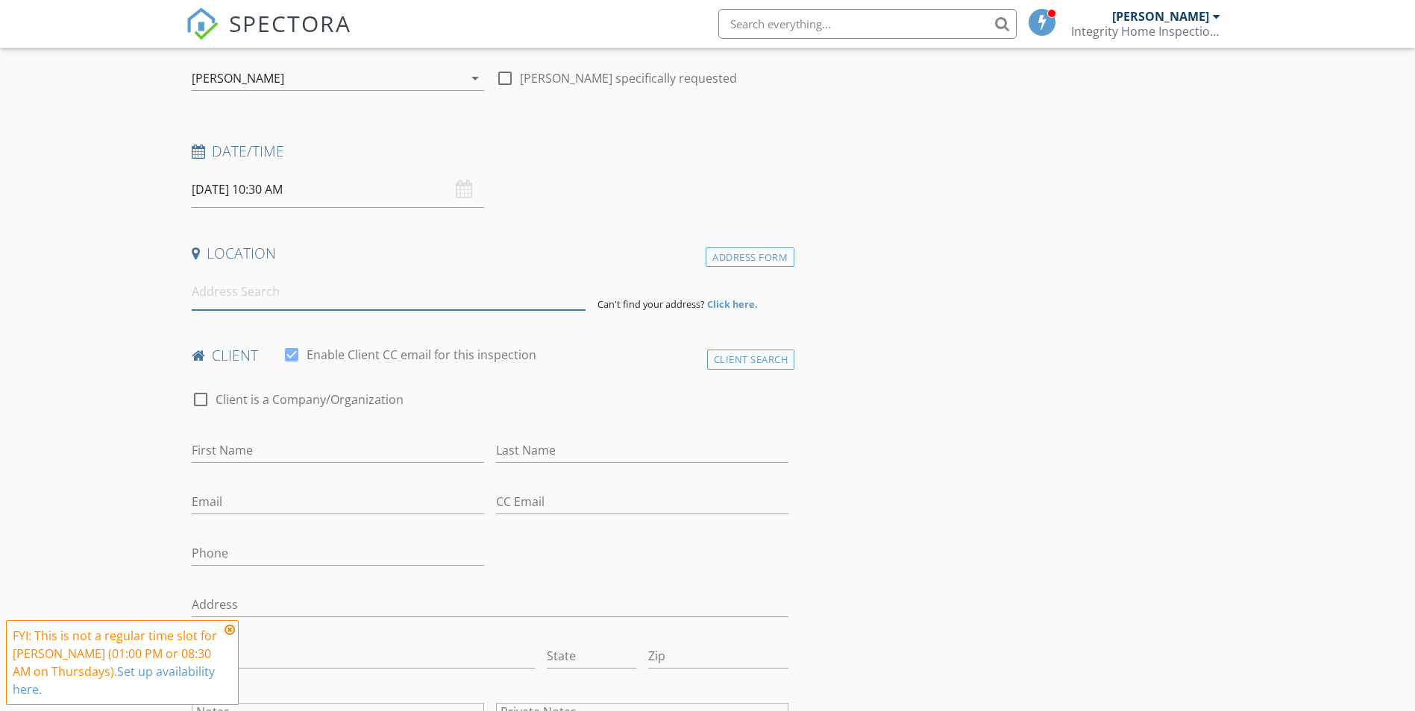
click at [442, 292] on input at bounding box center [389, 292] width 394 height 37
click at [243, 298] on input at bounding box center [389, 292] width 394 height 37
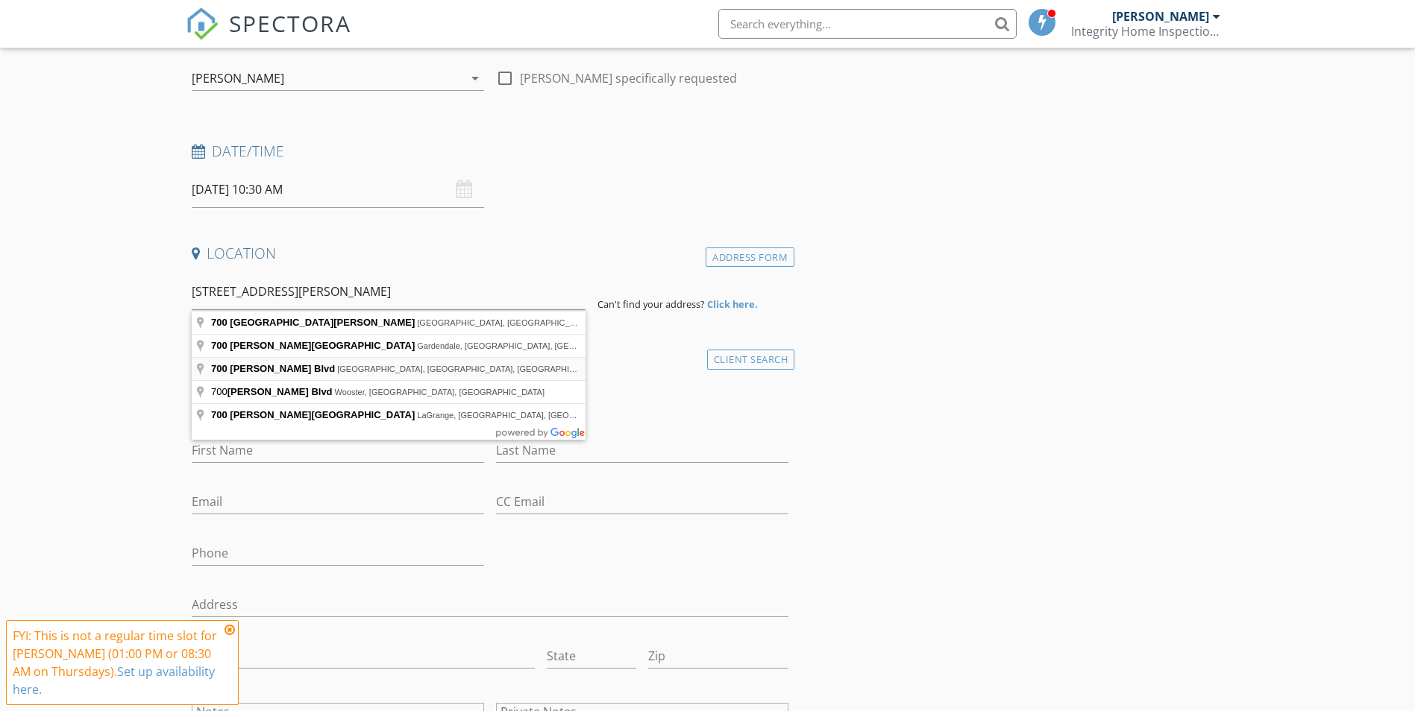
type input "[STREET_ADDRESS][PERSON_NAME]"
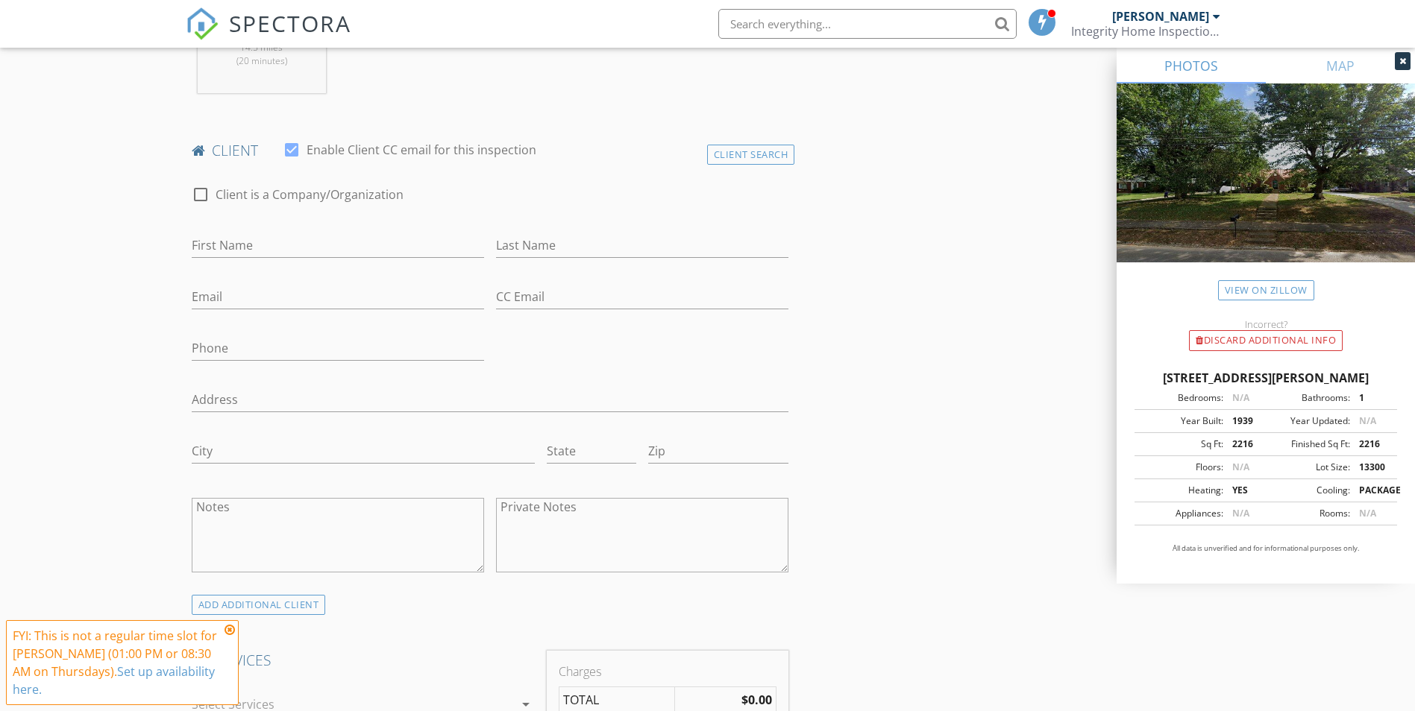
scroll to position [671, 0]
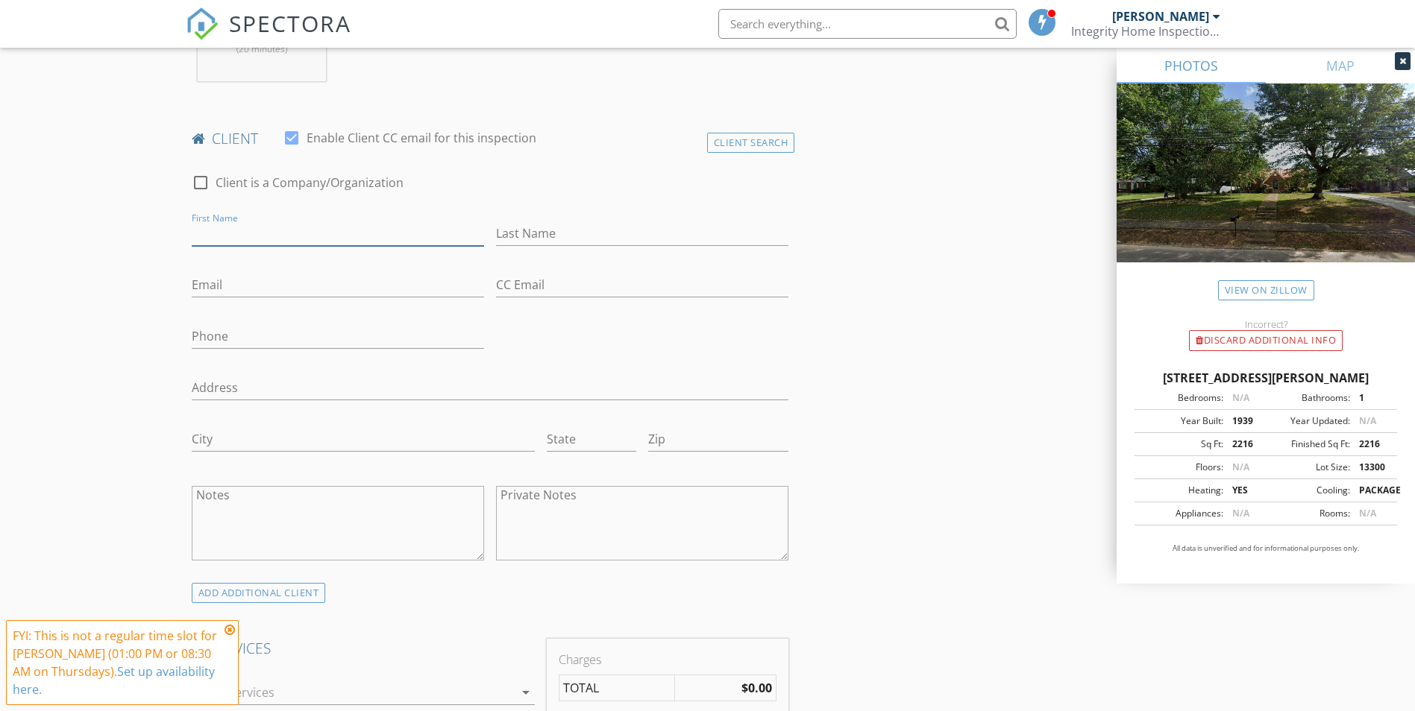
click at [208, 228] on input "First Name" at bounding box center [338, 233] width 292 height 25
type input "[PERSON_NAME]"
click at [493, 230] on div "Last Name" at bounding box center [642, 235] width 304 height 51
click at [505, 230] on input "Last Name" at bounding box center [642, 233] width 292 height 25
type input "Cowell"
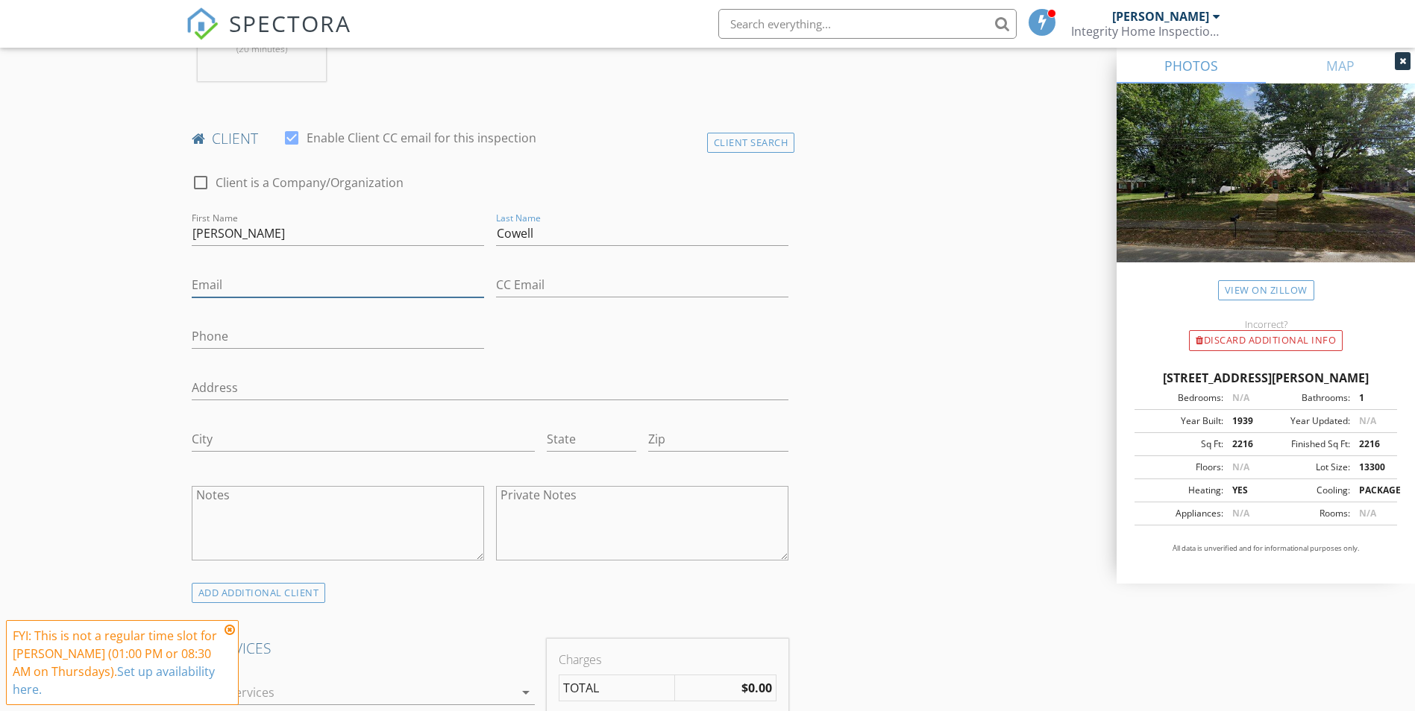
click at [221, 293] on input "Email" at bounding box center [338, 285] width 292 height 25
type input "[EMAIL_ADDRESS][DOMAIN_NAME]"
click at [218, 345] on input "Phone" at bounding box center [338, 336] width 292 height 25
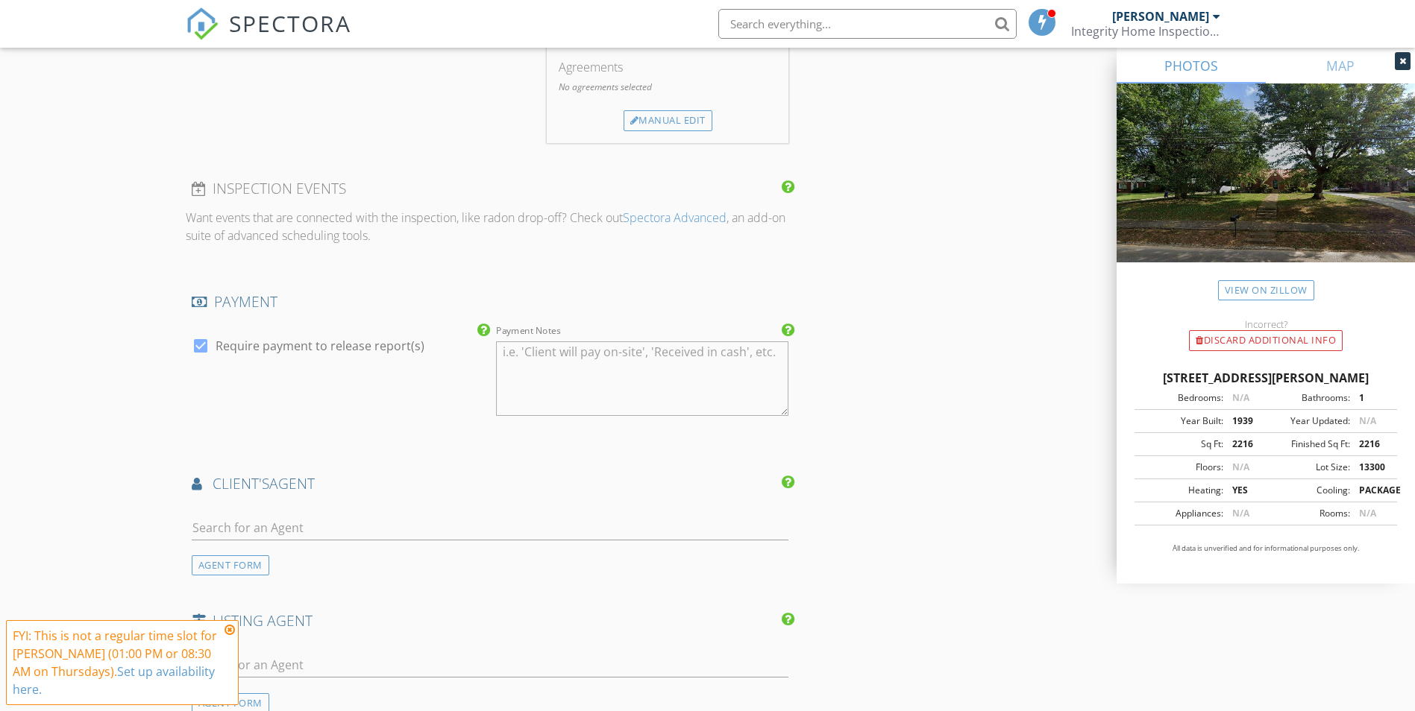
scroll to position [1566, 0]
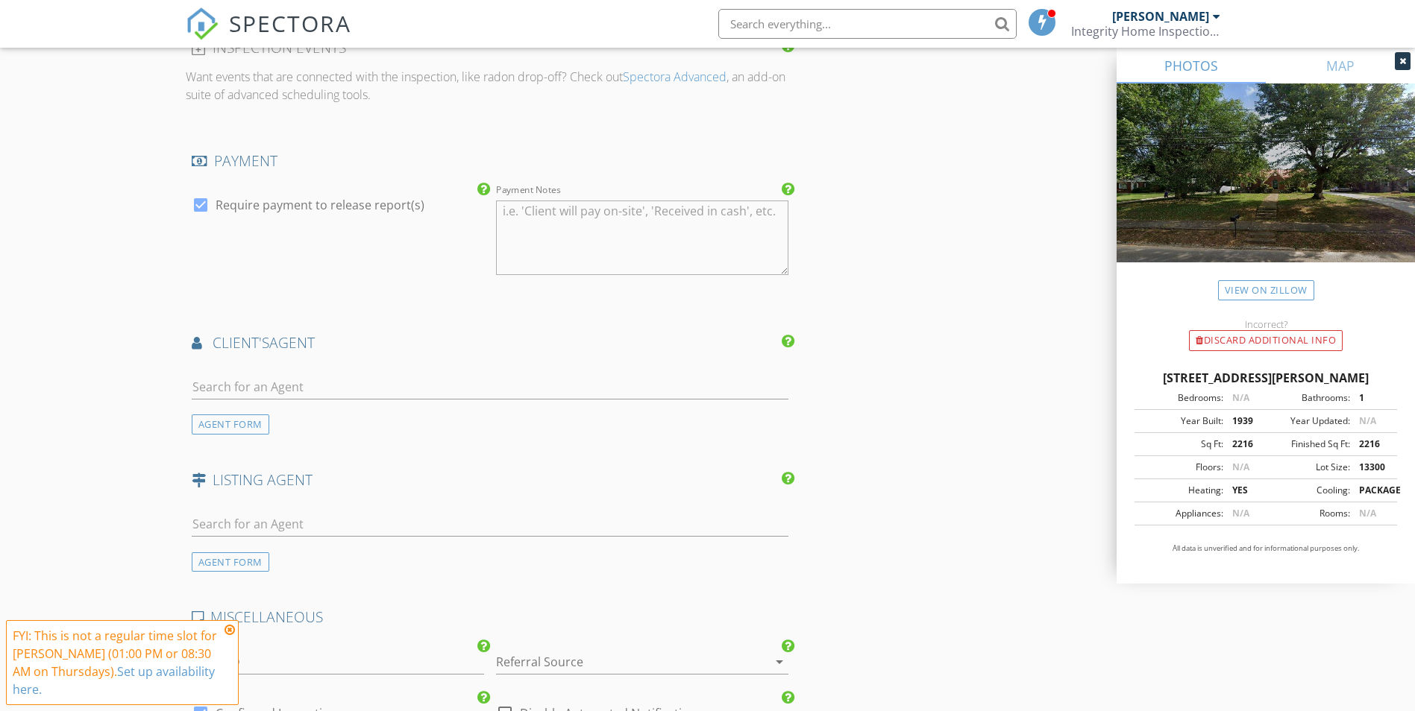
type input "931-625-1084"
click at [228, 381] on input "text" at bounding box center [490, 387] width 597 height 25
type input "karli"
click at [259, 421] on div "Karli Spencer" at bounding box center [280, 421] width 92 height 18
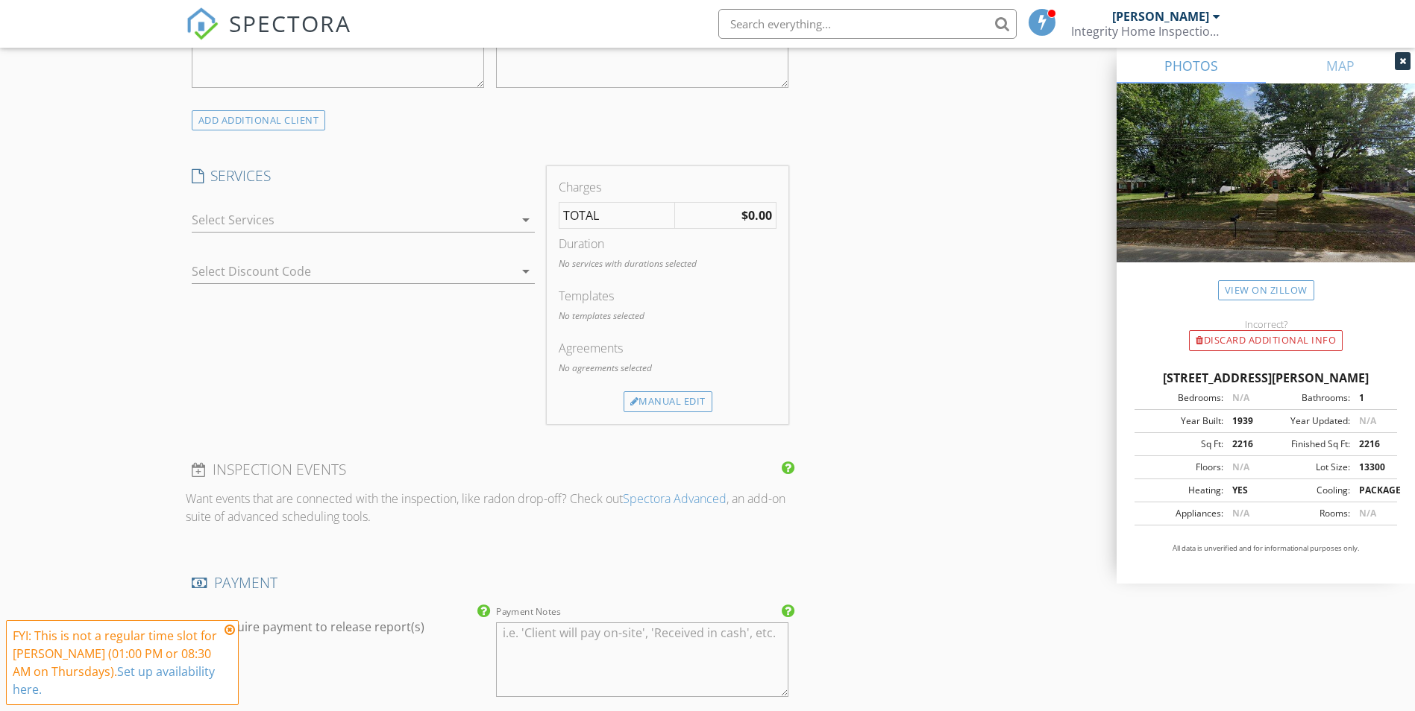
scroll to position [1119, 0]
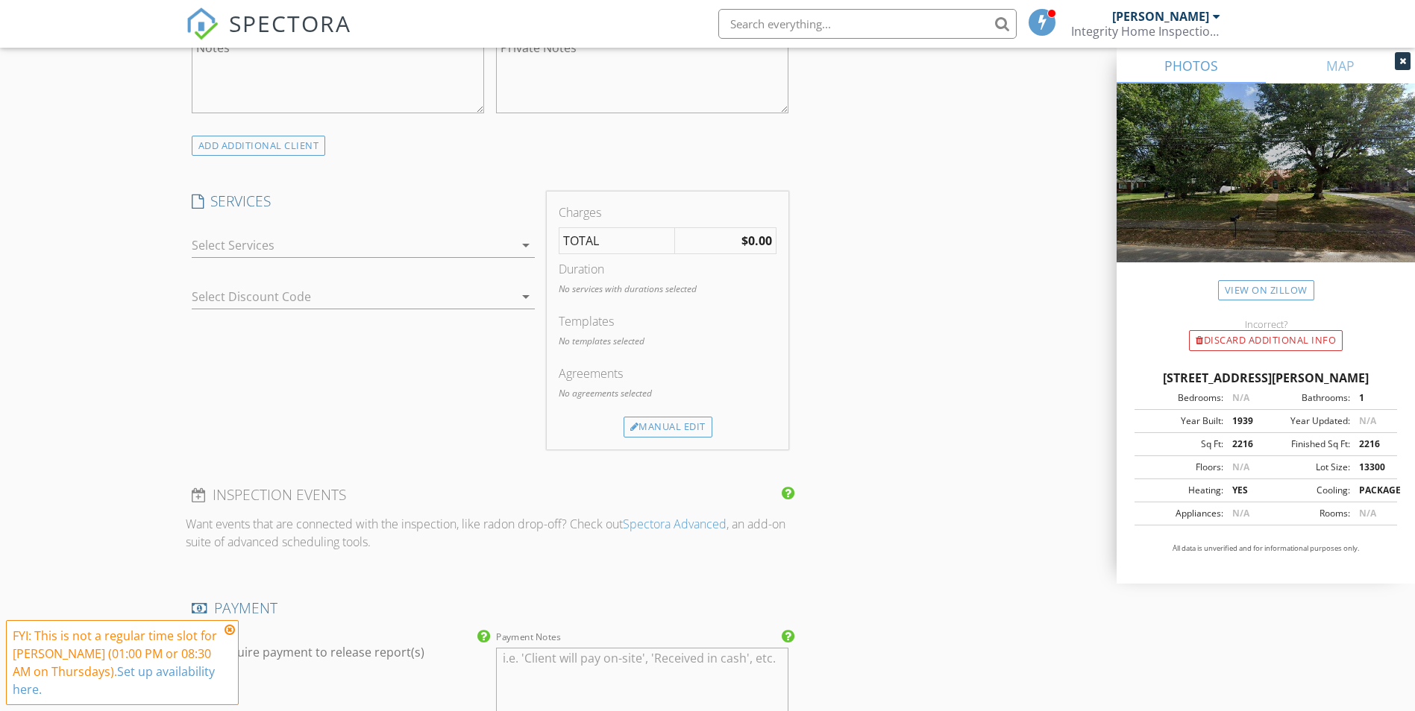
click at [262, 241] on div at bounding box center [353, 245] width 322 height 24
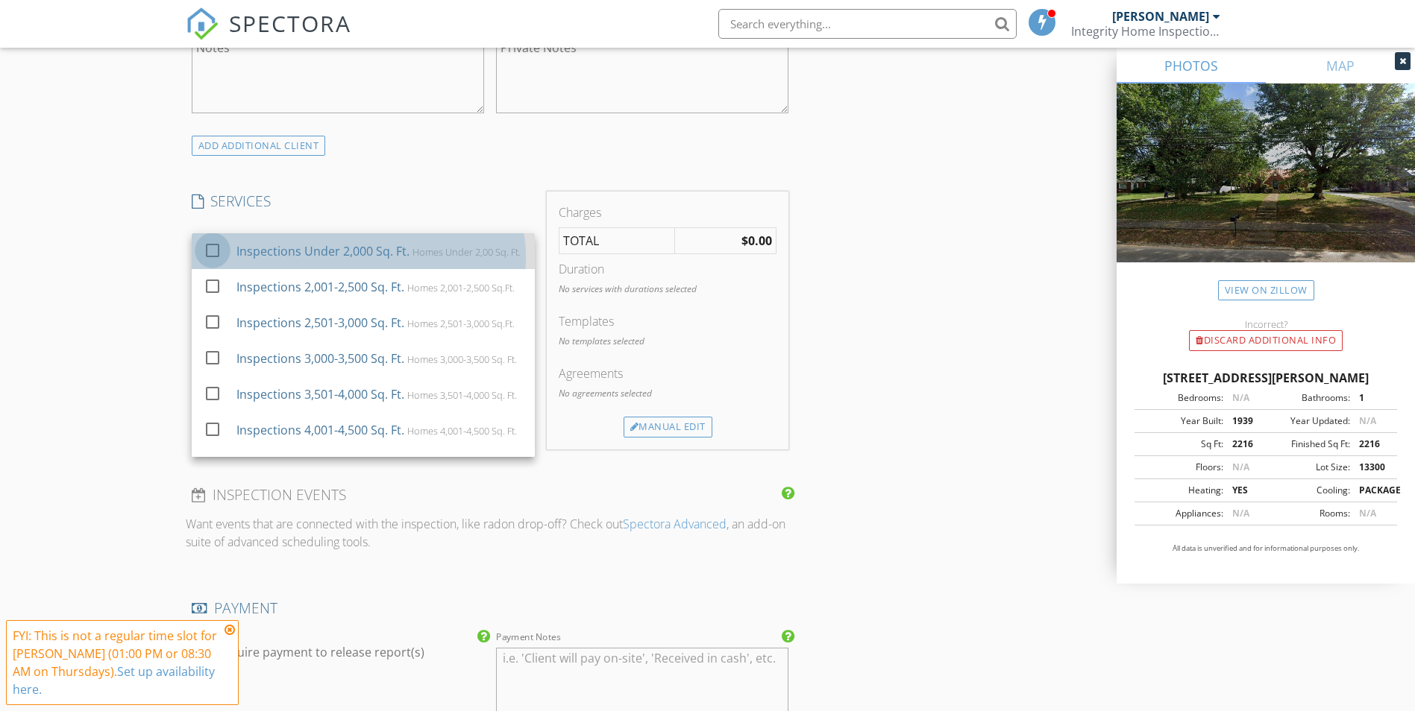
click at [204, 259] on div at bounding box center [212, 250] width 25 height 25
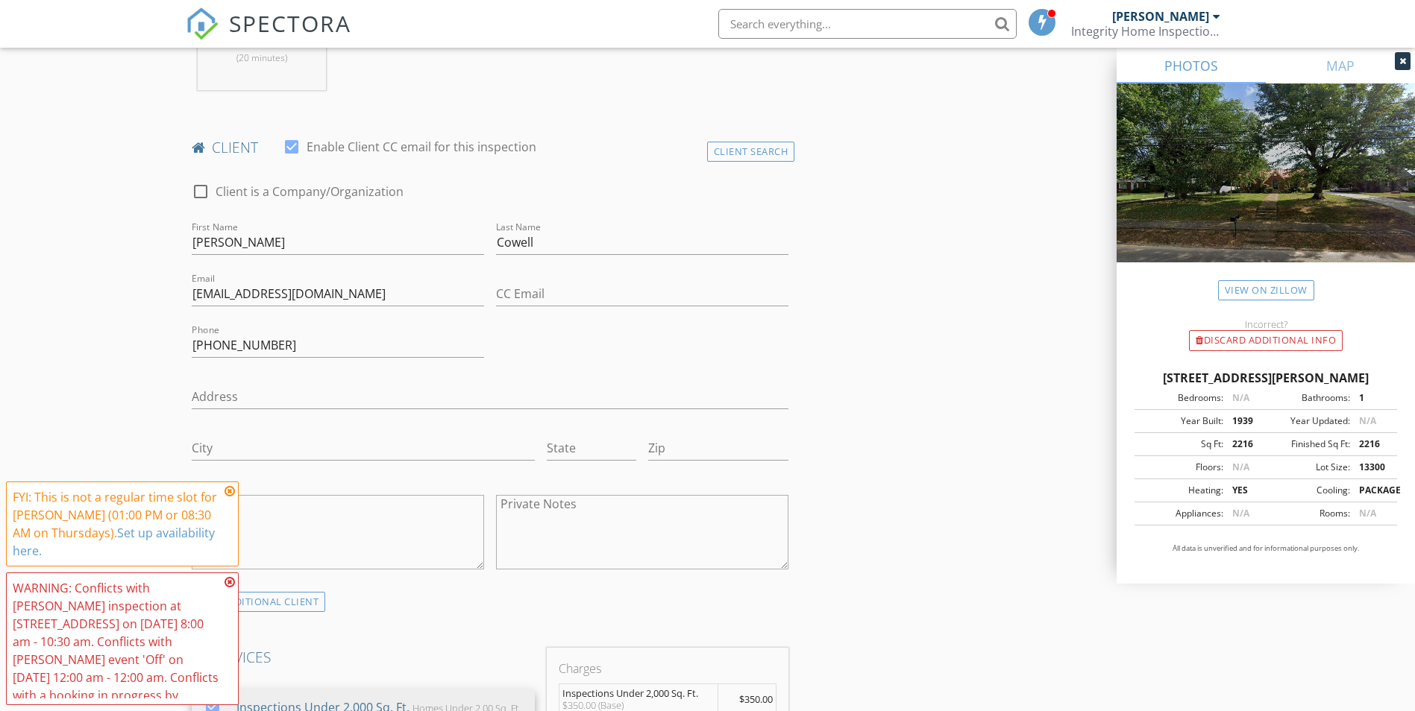
scroll to position [671, 0]
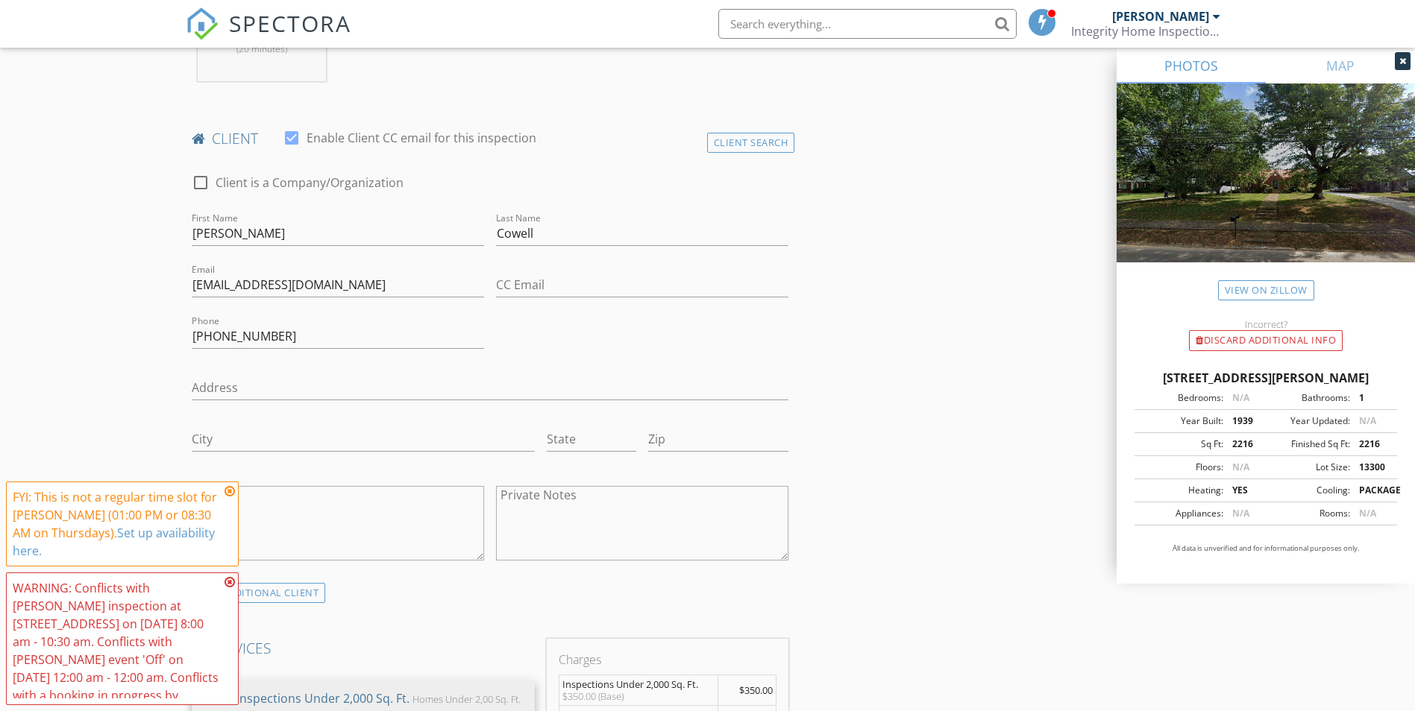
click at [229, 491] on icon at bounding box center [229, 491] width 10 height 12
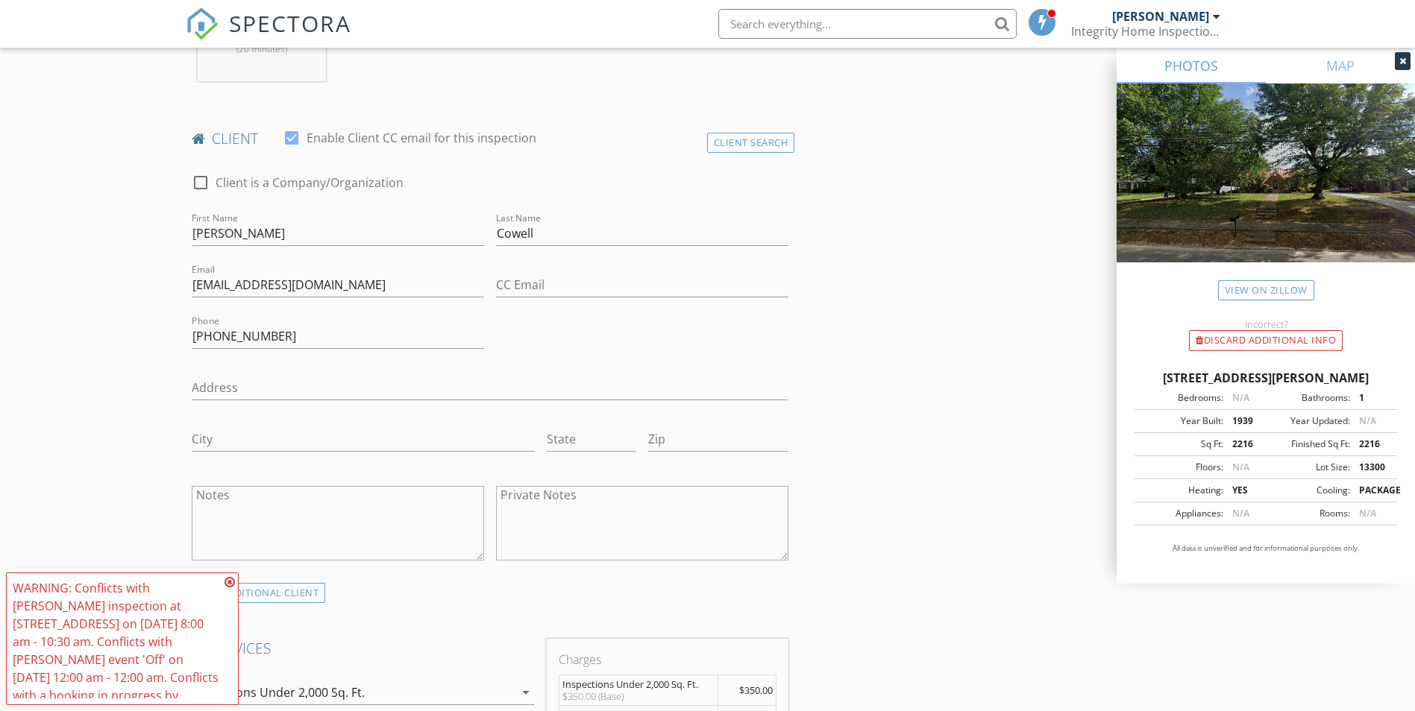
click at [228, 580] on icon at bounding box center [229, 582] width 10 height 12
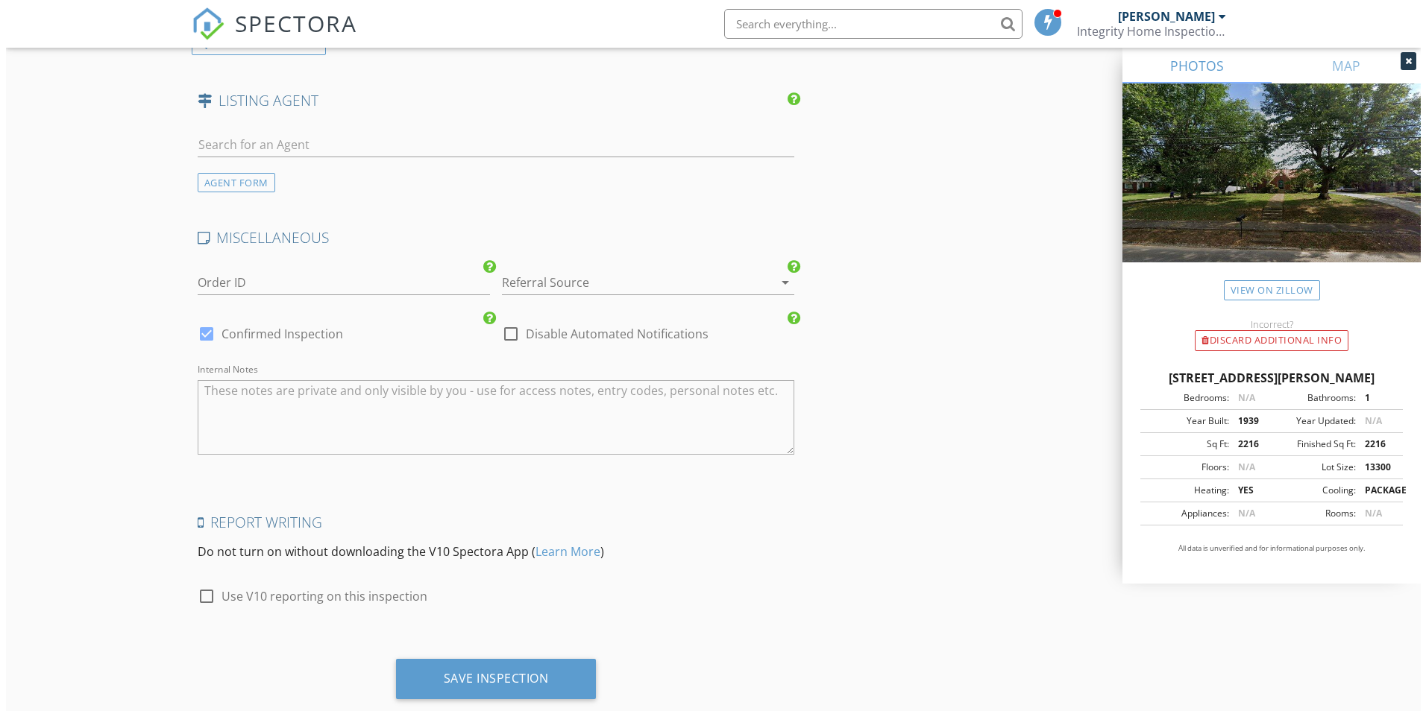
scroll to position [2434, 0]
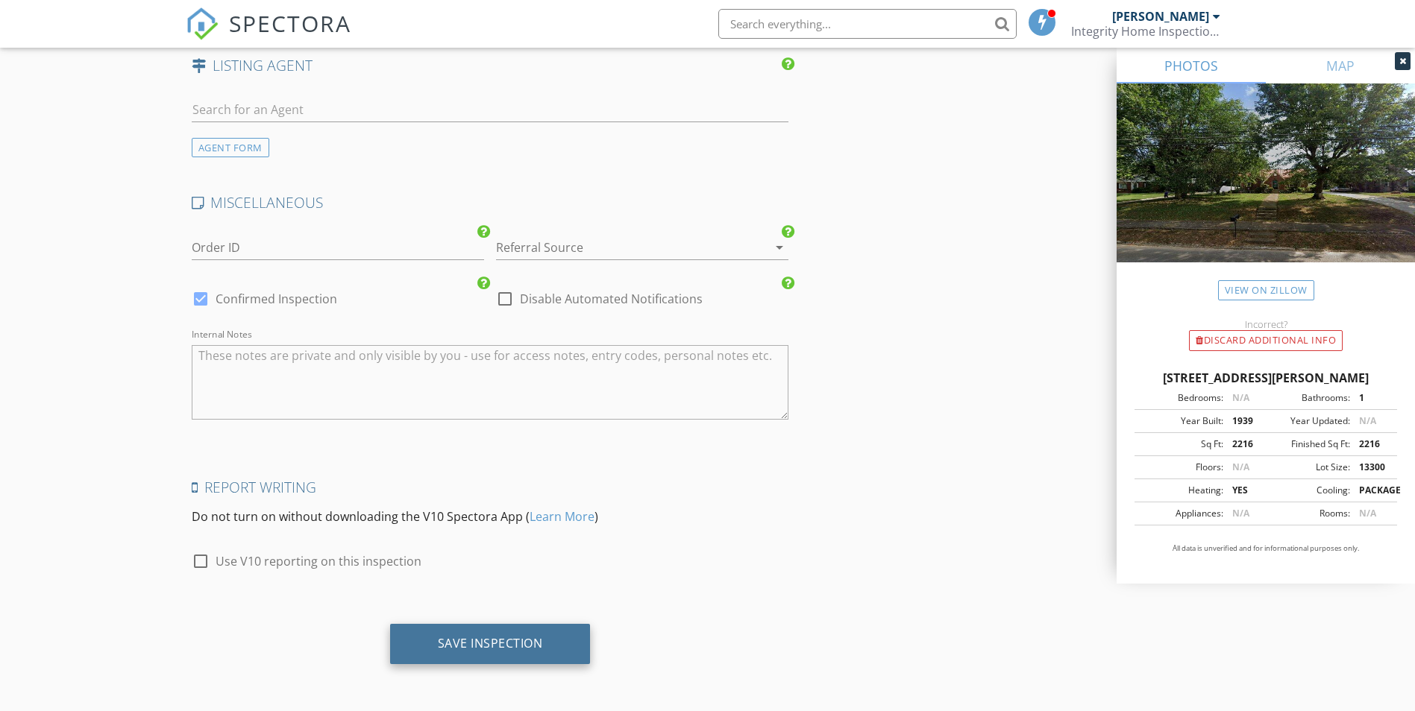
click at [465, 650] on div "Save Inspection" at bounding box center [490, 643] width 105 height 15
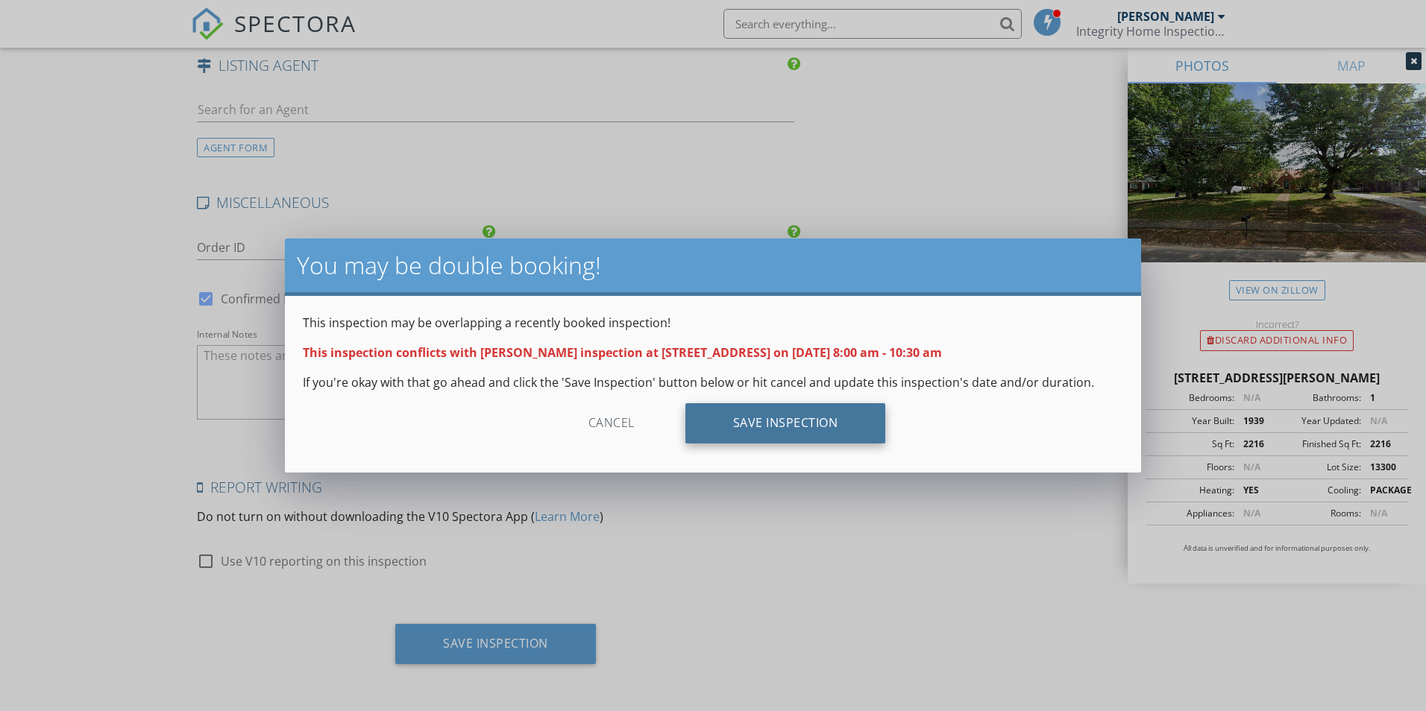
click at [752, 423] on div "Save Inspection" at bounding box center [785, 423] width 201 height 40
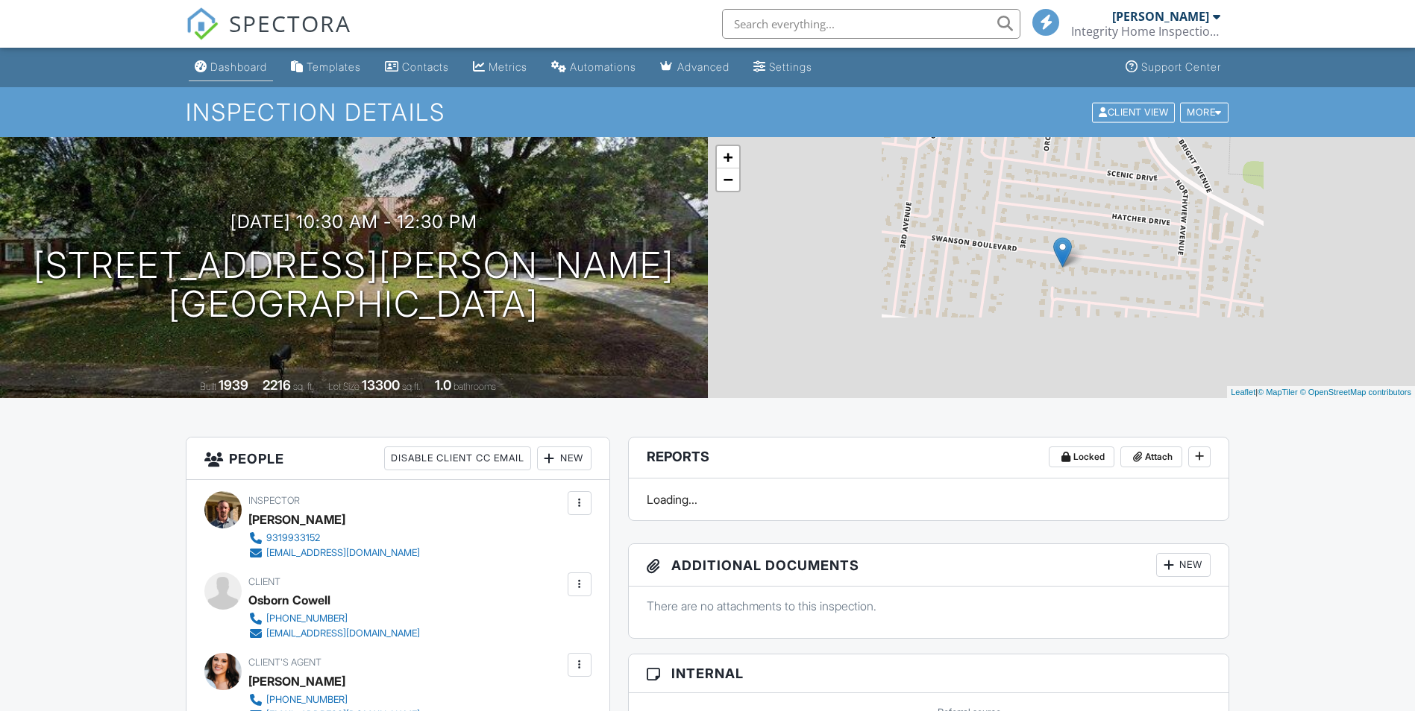
click at [227, 71] on div "Dashboard" at bounding box center [238, 66] width 57 height 13
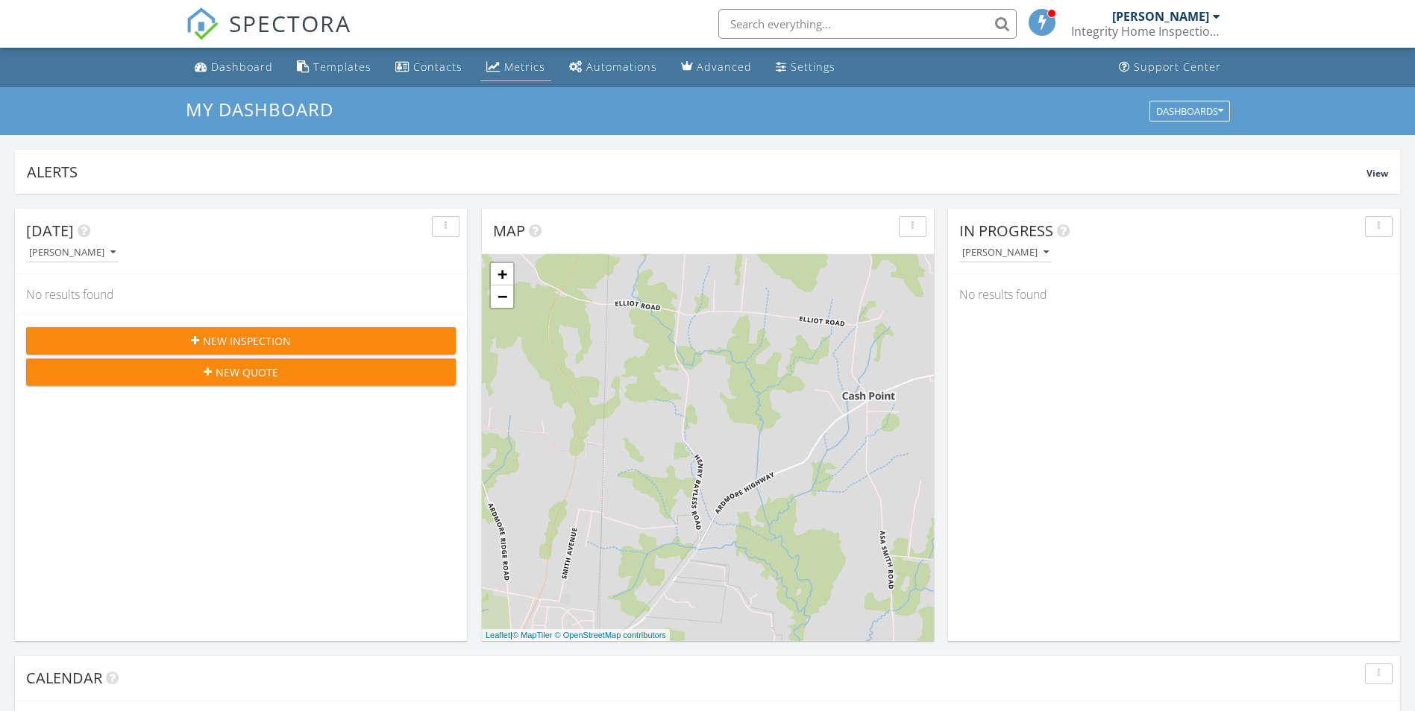
click at [506, 68] on div "Metrics" at bounding box center [524, 67] width 41 height 14
